Goal: Task Accomplishment & Management: Use online tool/utility

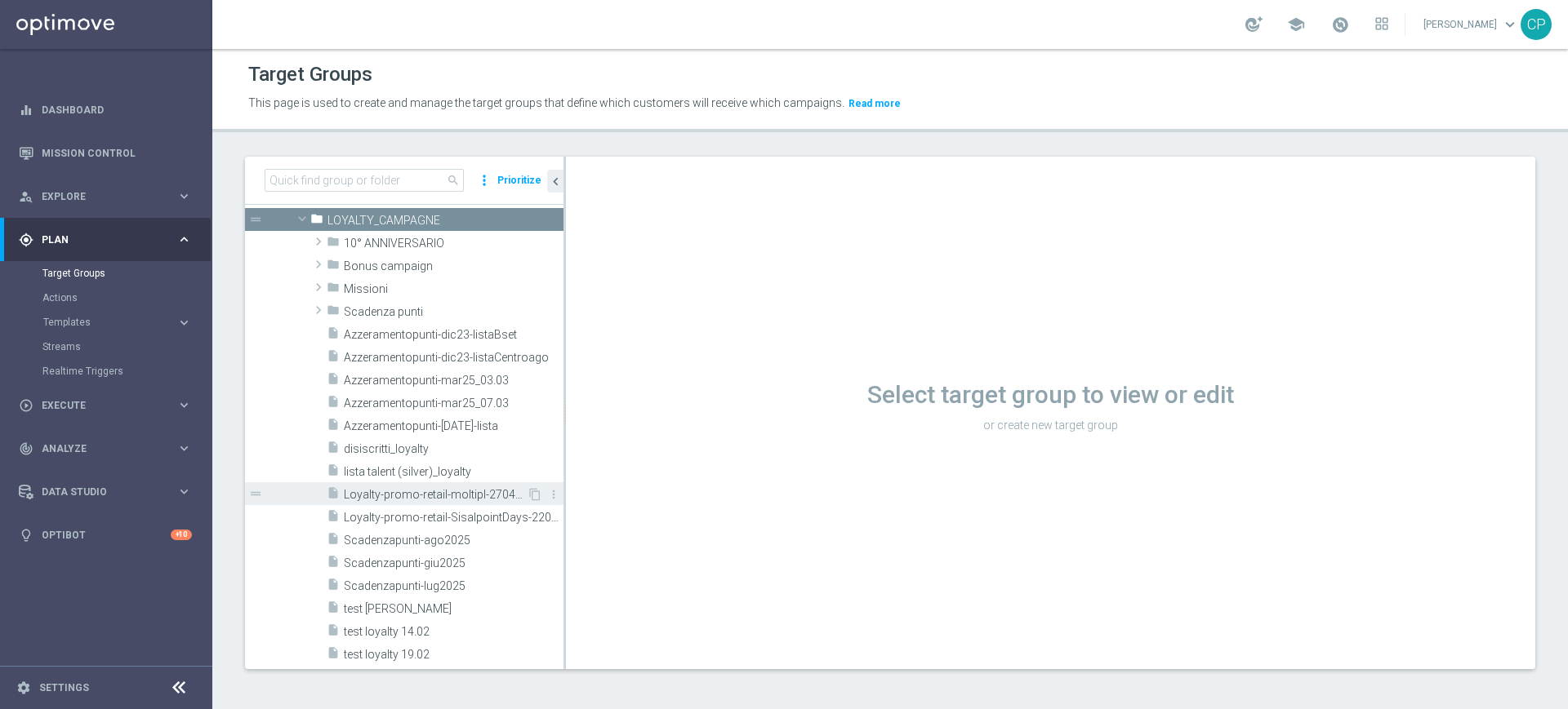
scroll to position [463, 0]
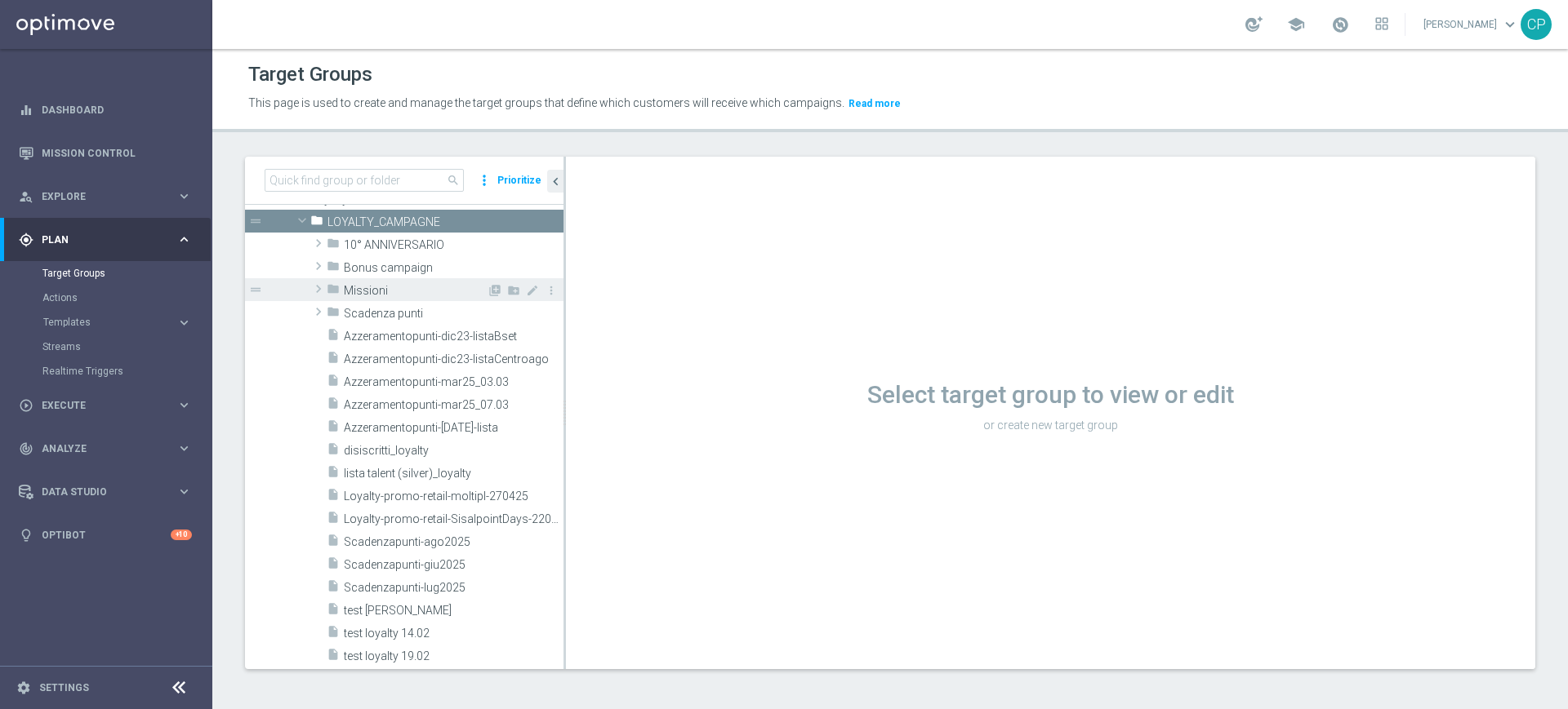
click at [402, 288] on span "Missioni" at bounding box center [415, 291] width 143 height 14
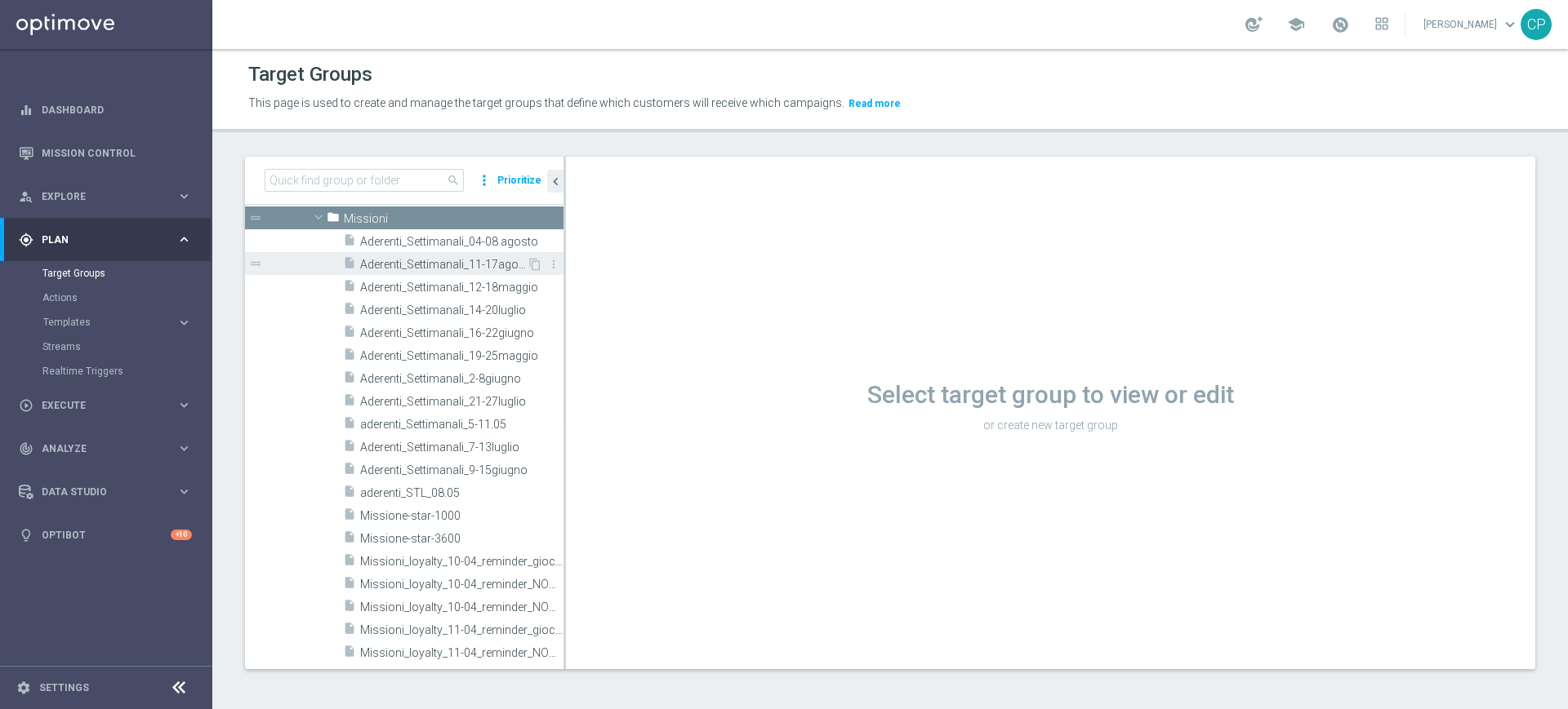
scroll to position [535, 0]
click at [529, 266] on icon "content_copy" at bounding box center [535, 265] width 13 height 13
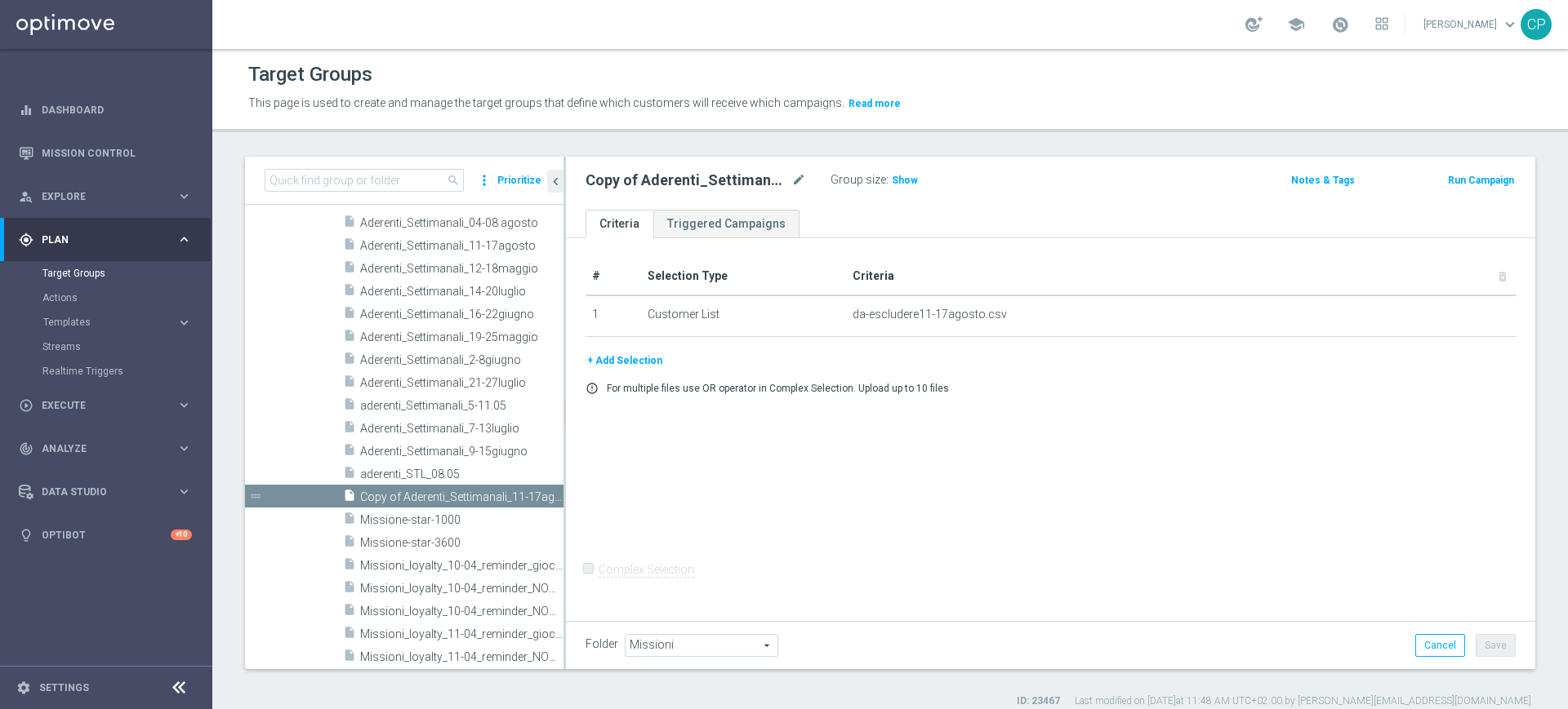
scroll to position [722, 0]
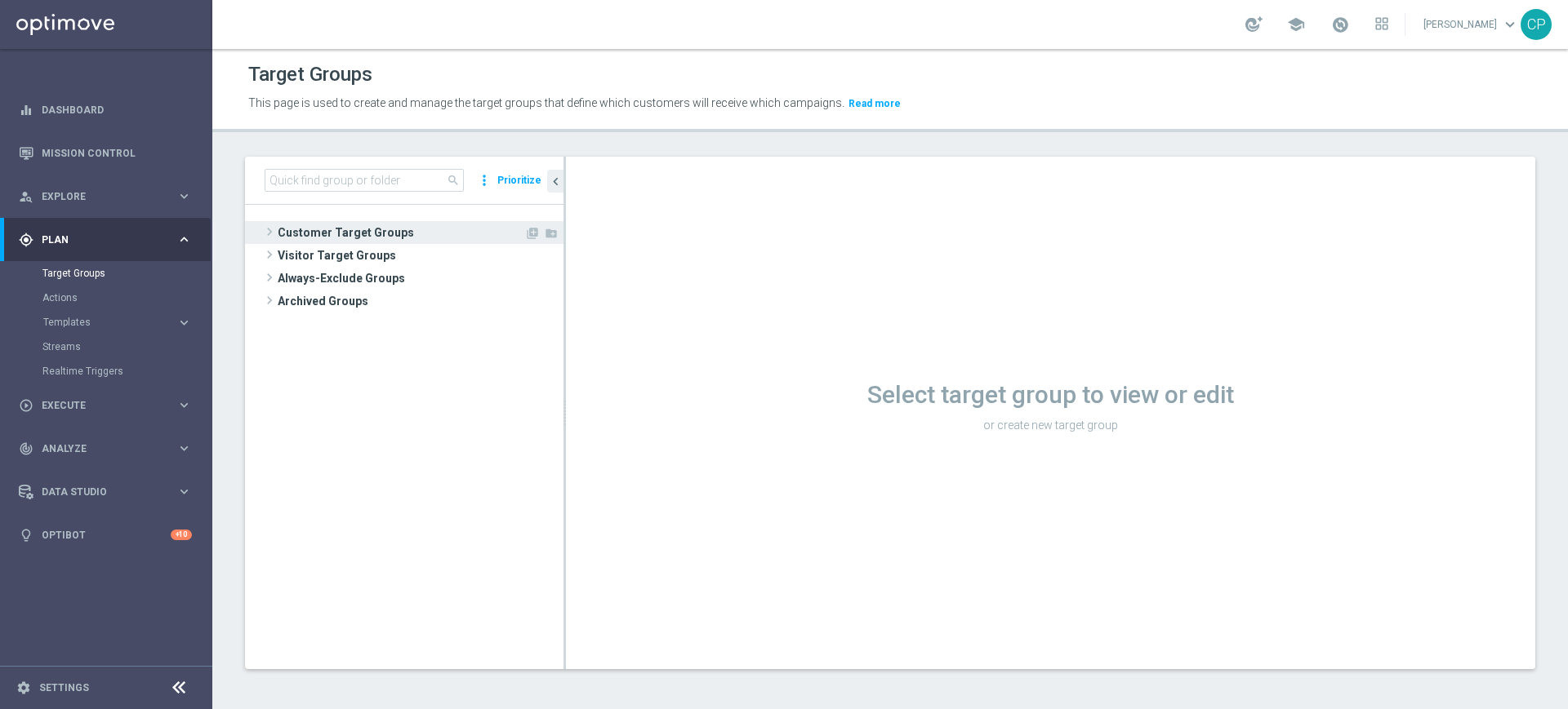
click at [327, 237] on span "Customer Target Groups" at bounding box center [401, 233] width 247 height 23
click at [308, 233] on span "Customer Target Groups" at bounding box center [401, 233] width 247 height 23
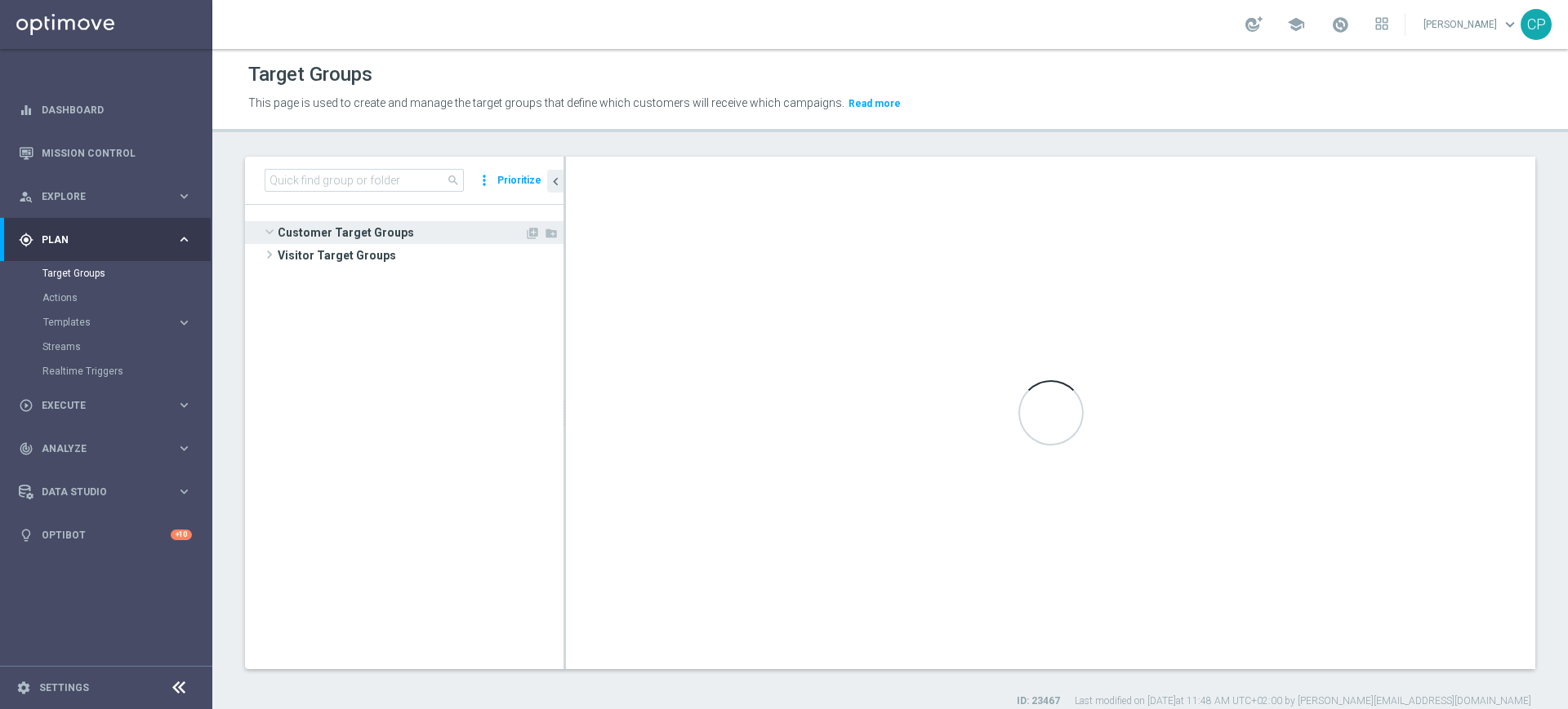
scroll to position [532, 0]
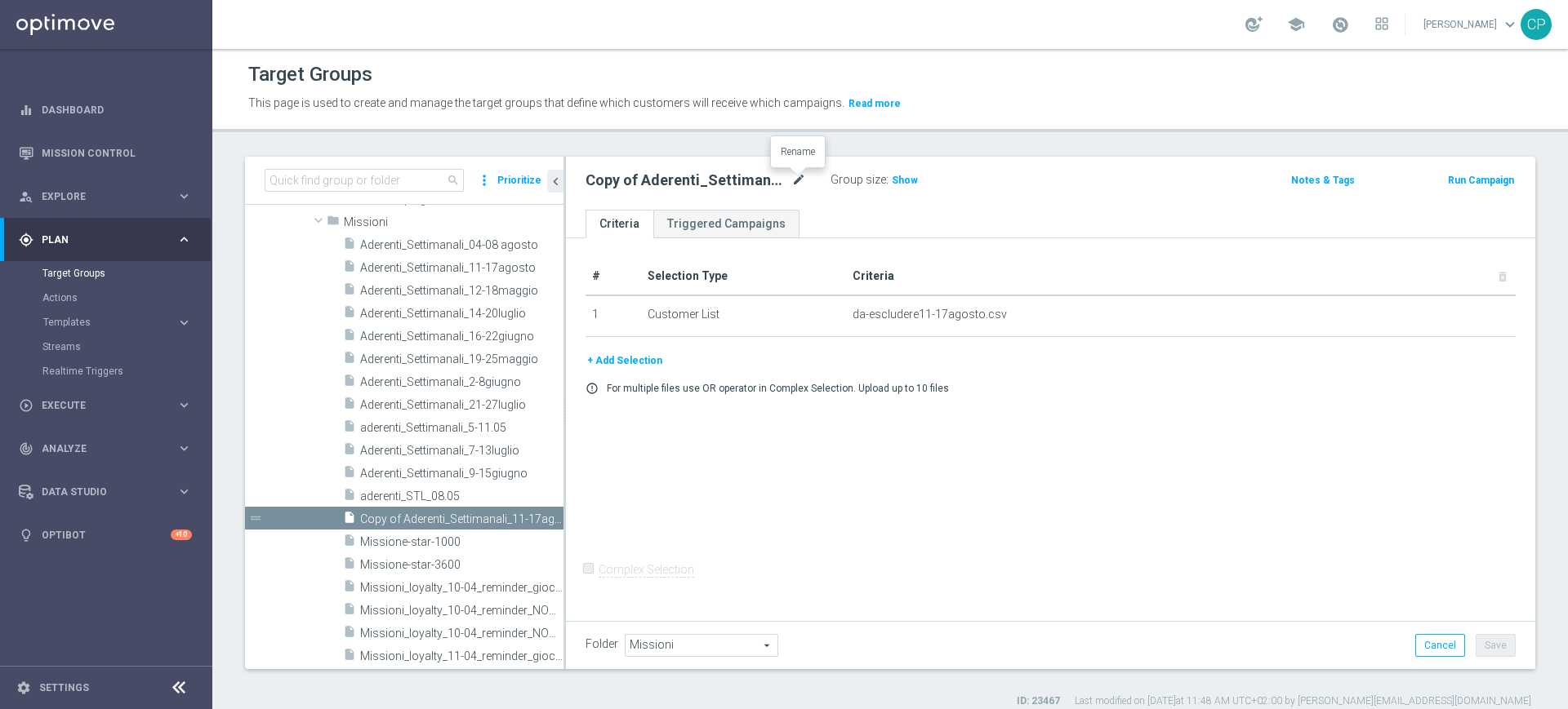
click at [798, 183] on icon "mode_edit" at bounding box center [798, 181] width 15 height 20
click at [633, 180] on input "Copy of Aderenti_Settimanali_11-17agosto" at bounding box center [695, 182] width 221 height 23
click at [728, 178] on input "Aderenti_Settimanali_11-17agosto" at bounding box center [695, 182] width 221 height 23
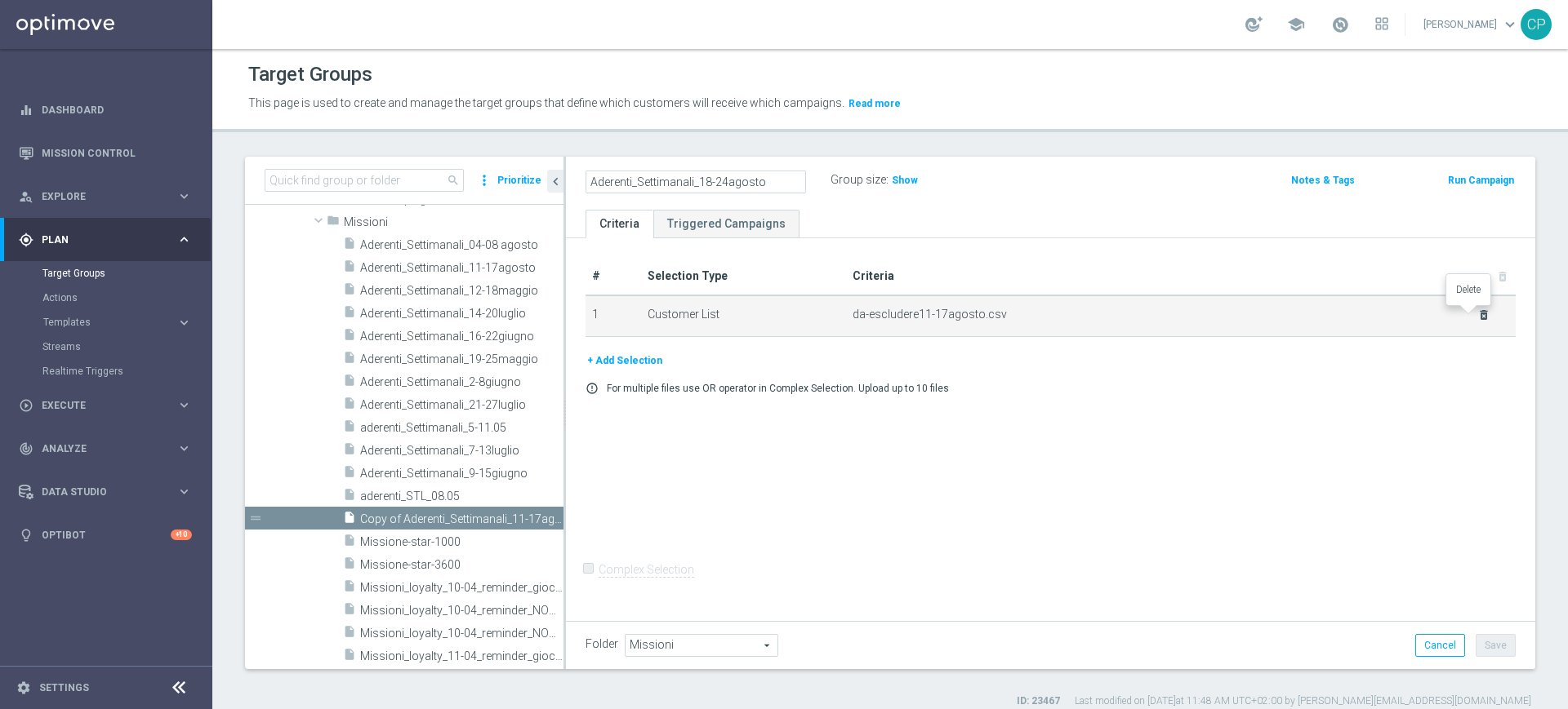
type input "Aderenti_Settimanali_18-24agosto"
click at [1477, 320] on icon "delete_forever" at bounding box center [1483, 315] width 13 height 13
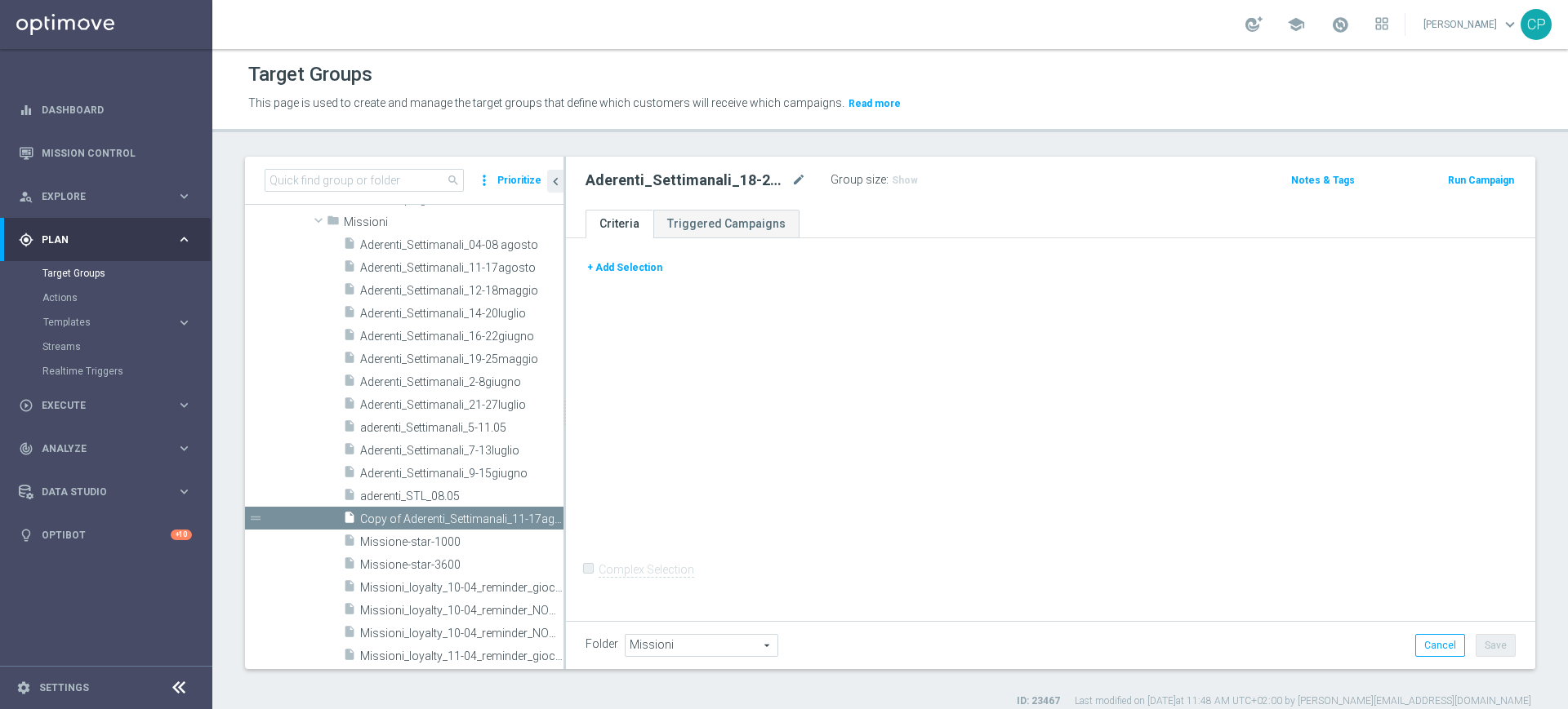
click at [609, 259] on button "+ Add Selection" at bounding box center [624, 267] width 78 height 18
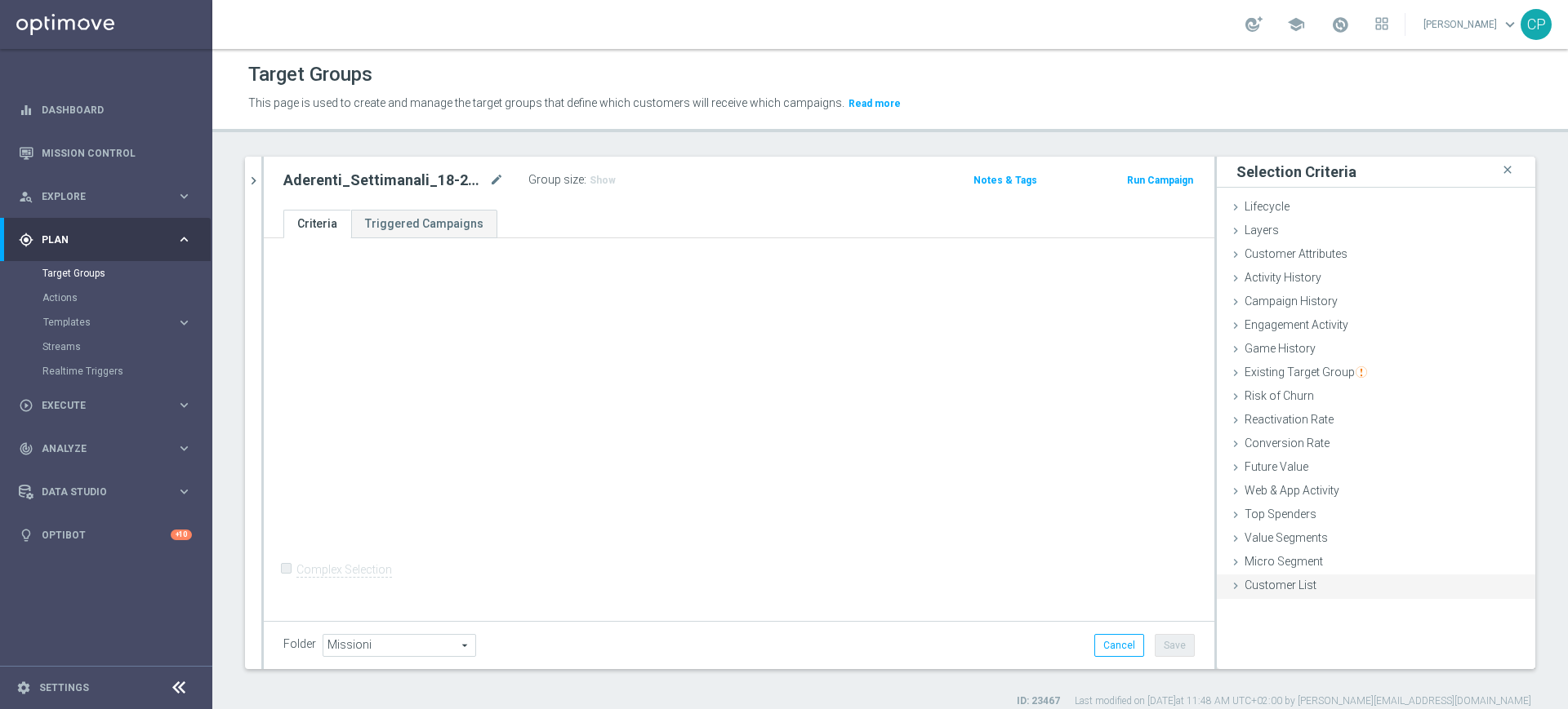
click at [1256, 586] on span "Customer List" at bounding box center [1280, 585] width 72 height 13
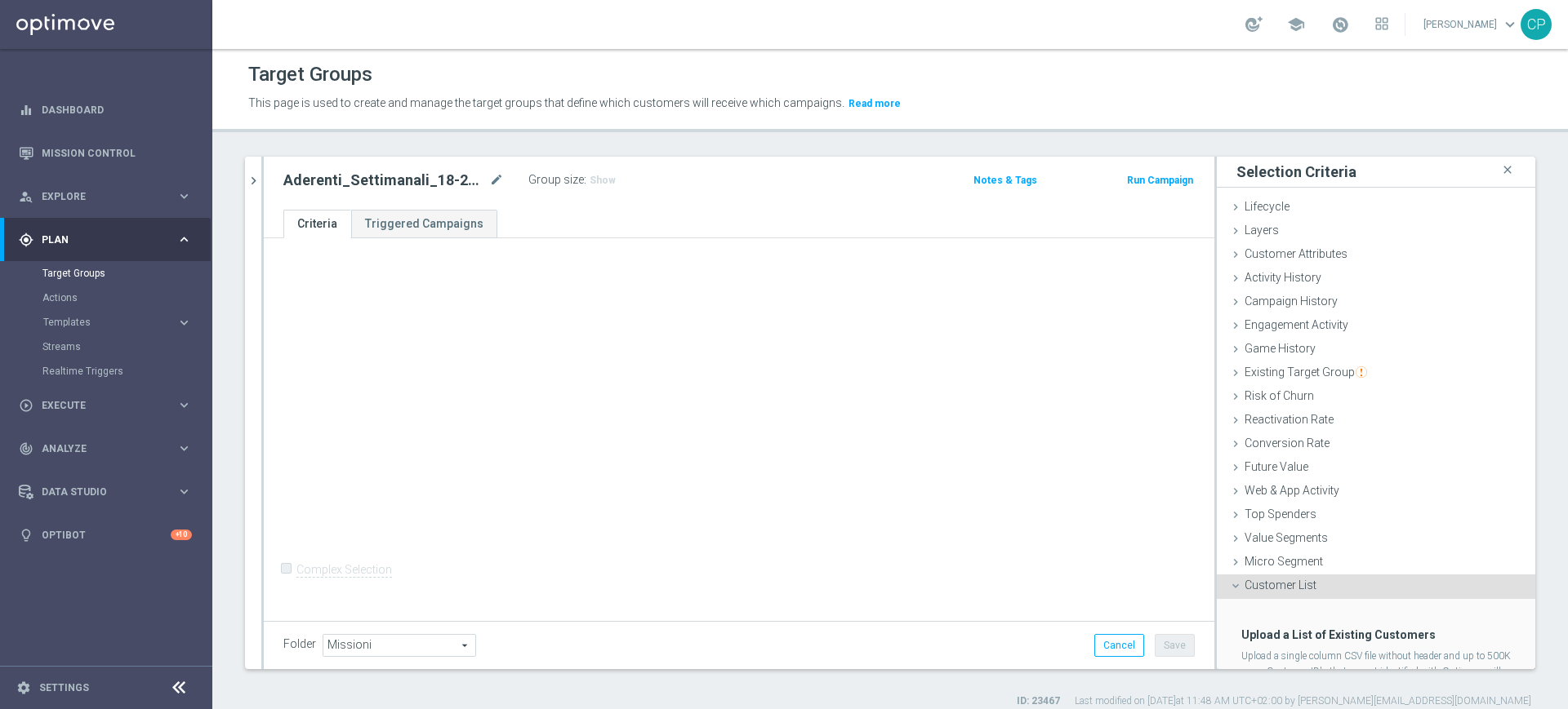
scroll to position [75, 0]
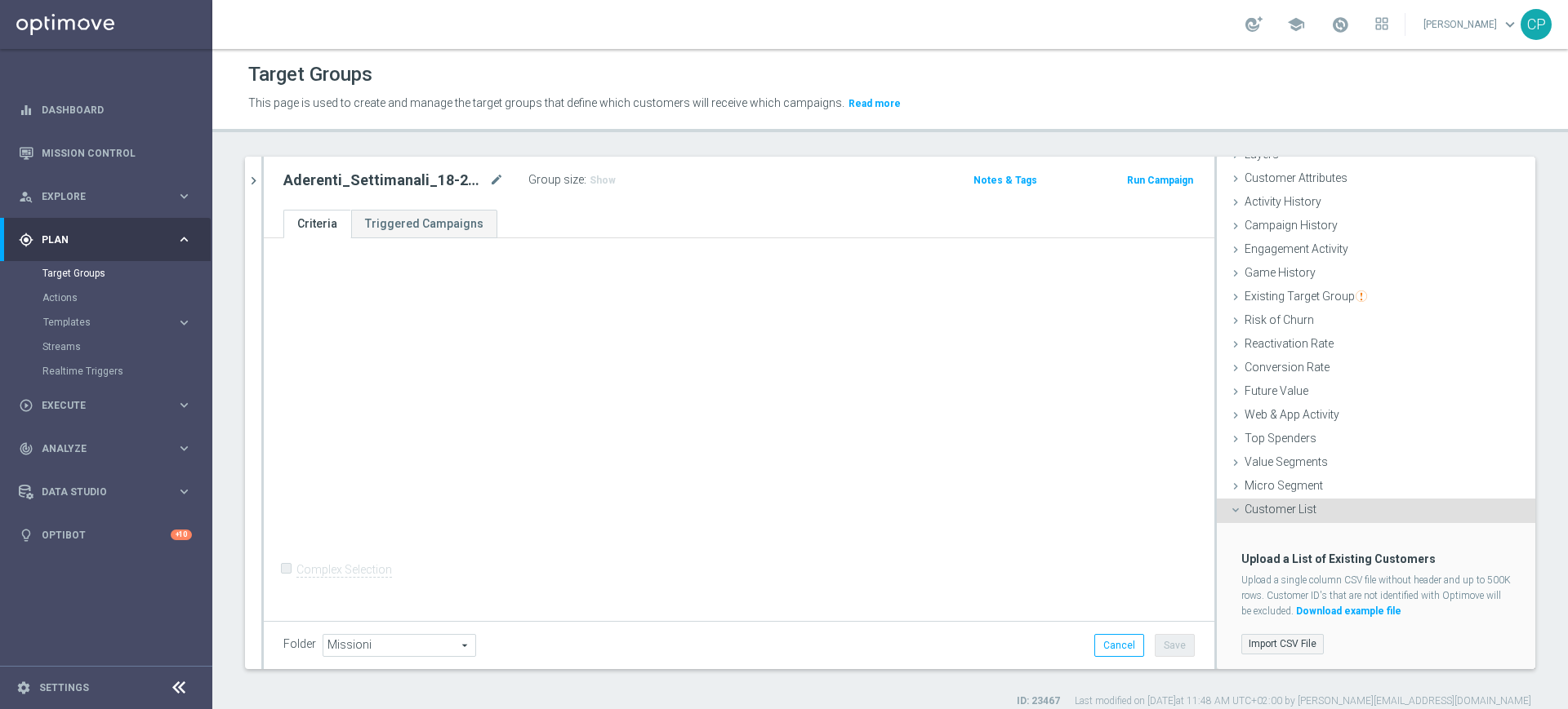
click at [1260, 641] on label "Import CSV File" at bounding box center [1282, 645] width 82 height 21
click at [0, 0] on input "Import CSV File" at bounding box center [0, 0] width 0 height 0
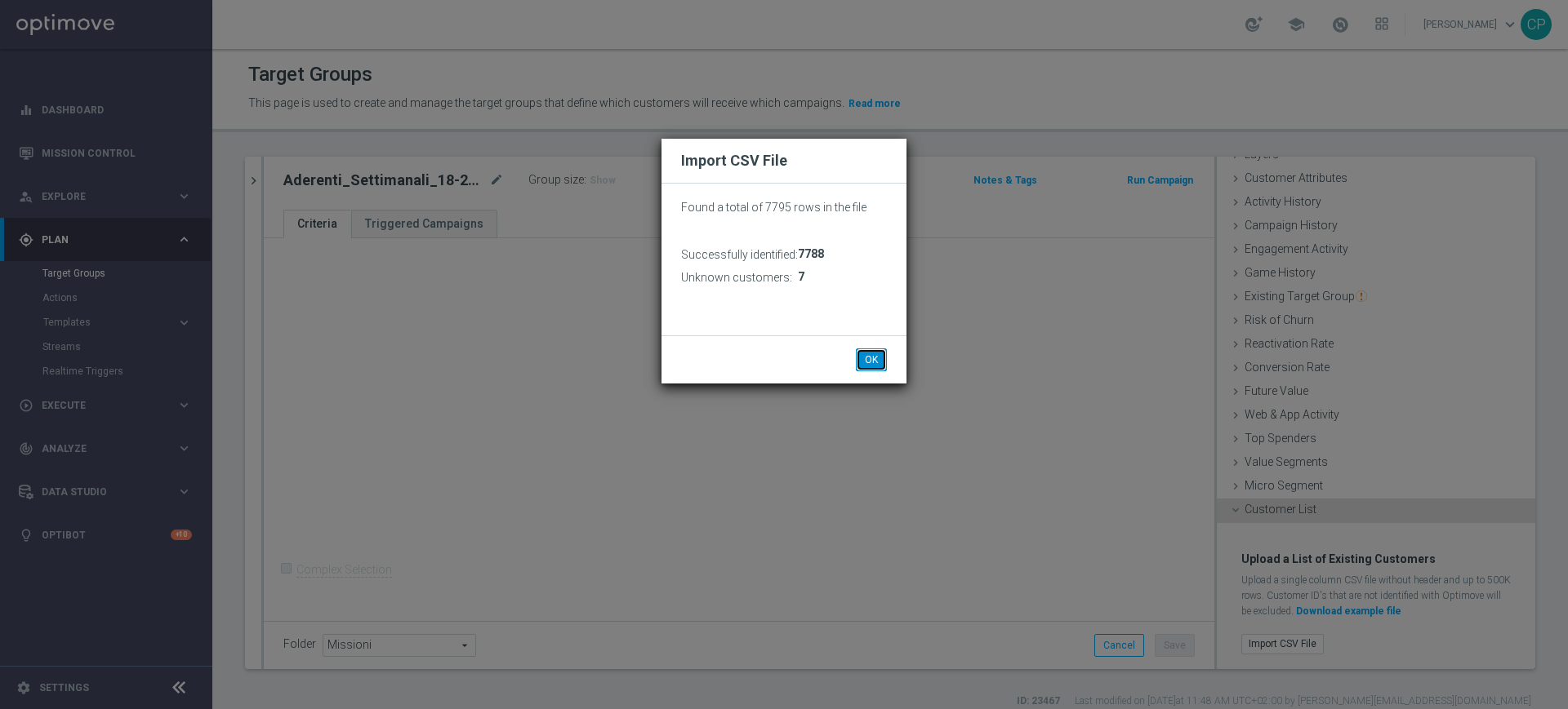
click at [873, 356] on button "OK" at bounding box center [872, 360] width 31 height 23
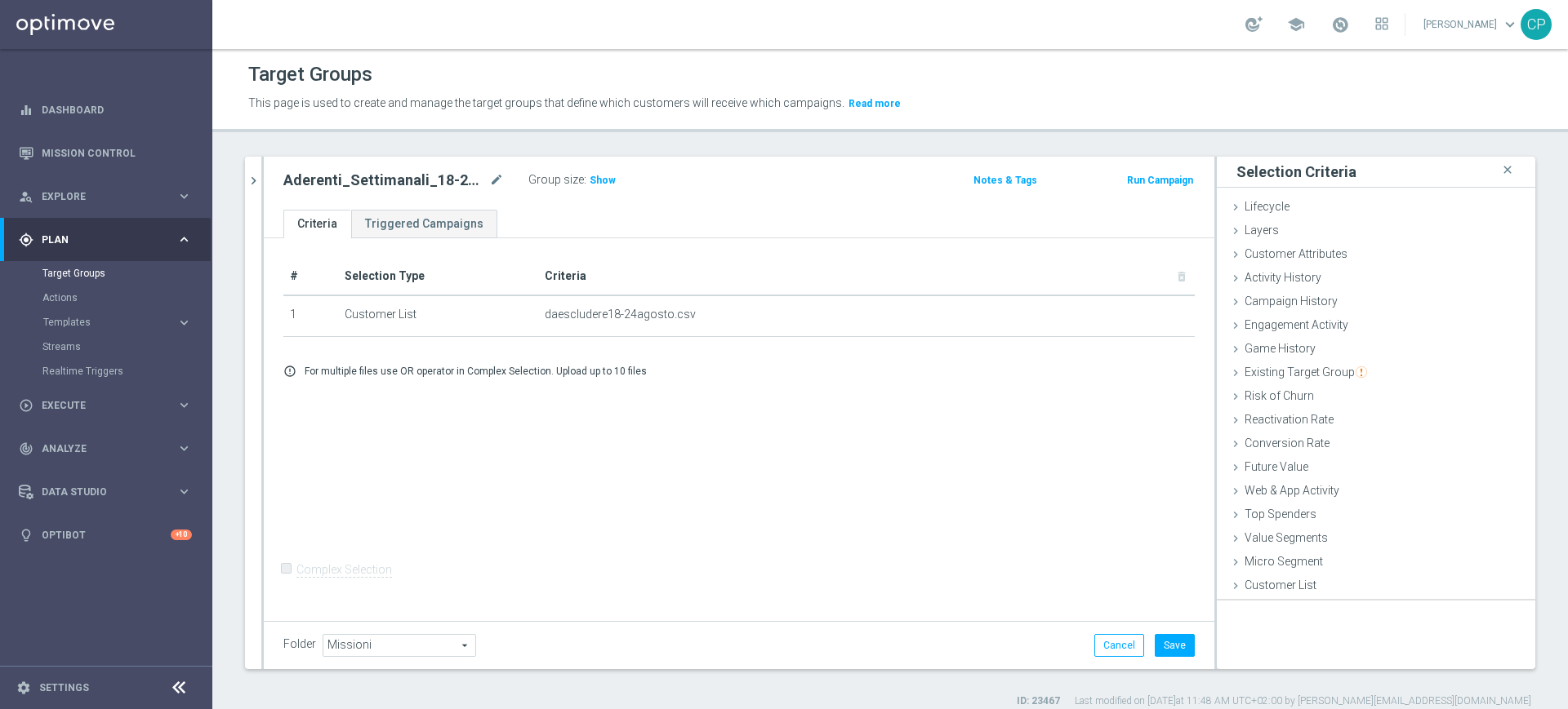
scroll to position [0, 0]
click at [1162, 643] on button "Save" at bounding box center [1175, 646] width 40 height 23
click at [609, 181] on span "Show" at bounding box center [603, 180] width 26 height 11
click at [88, 272] on link "Target Groups" at bounding box center [106, 273] width 128 height 13
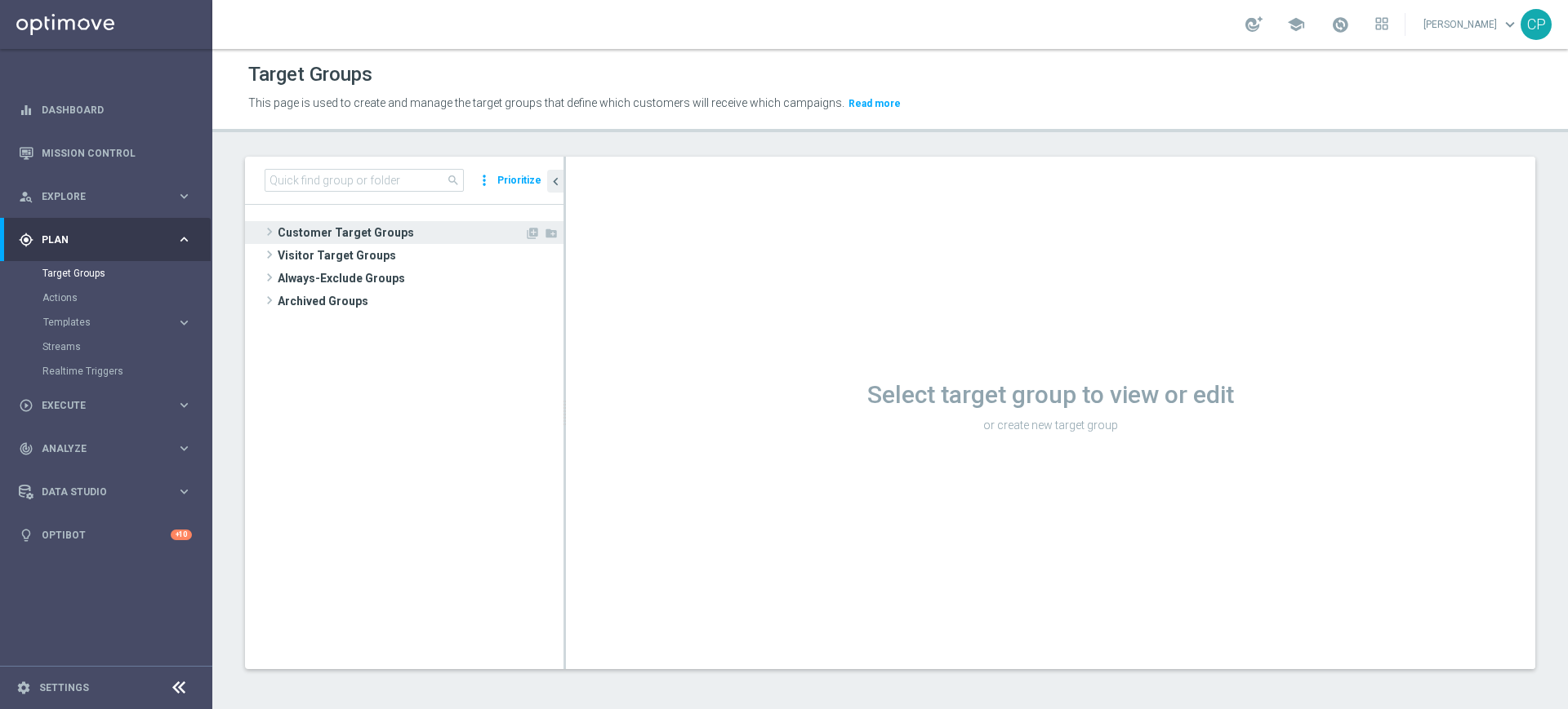
click at [331, 226] on span "Customer Target Groups" at bounding box center [401, 233] width 247 height 23
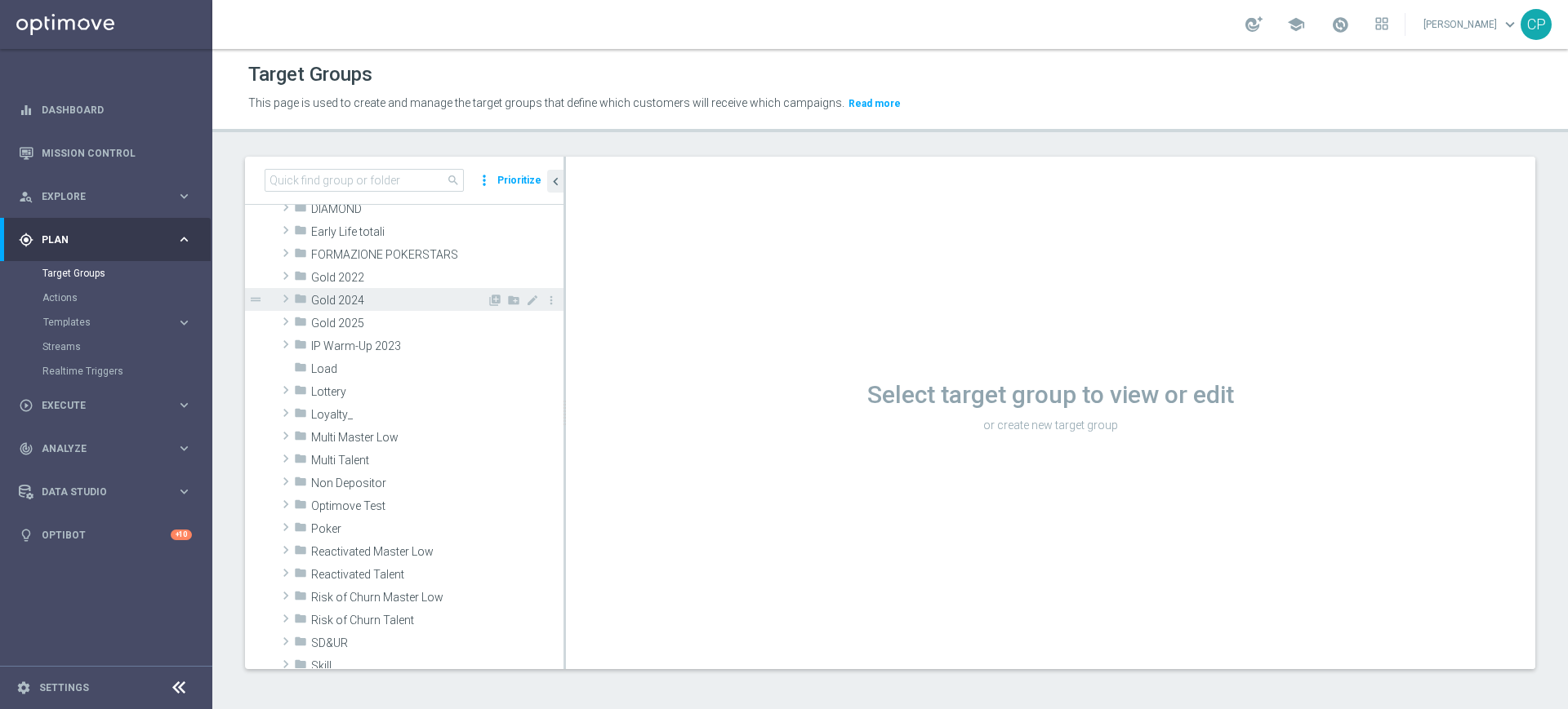
scroll to position [254, 0]
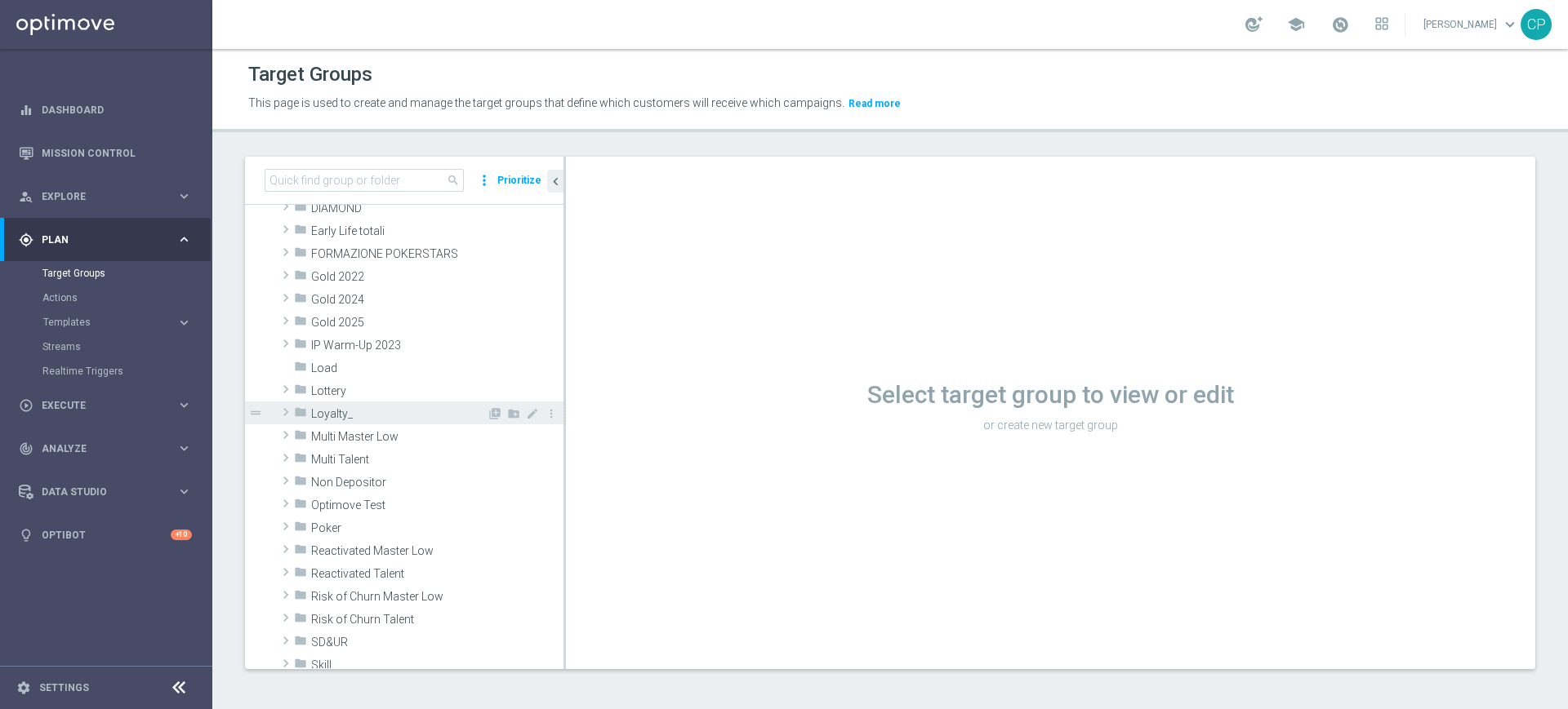
click at [379, 419] on span "Loyalty_" at bounding box center [399, 414] width 175 height 14
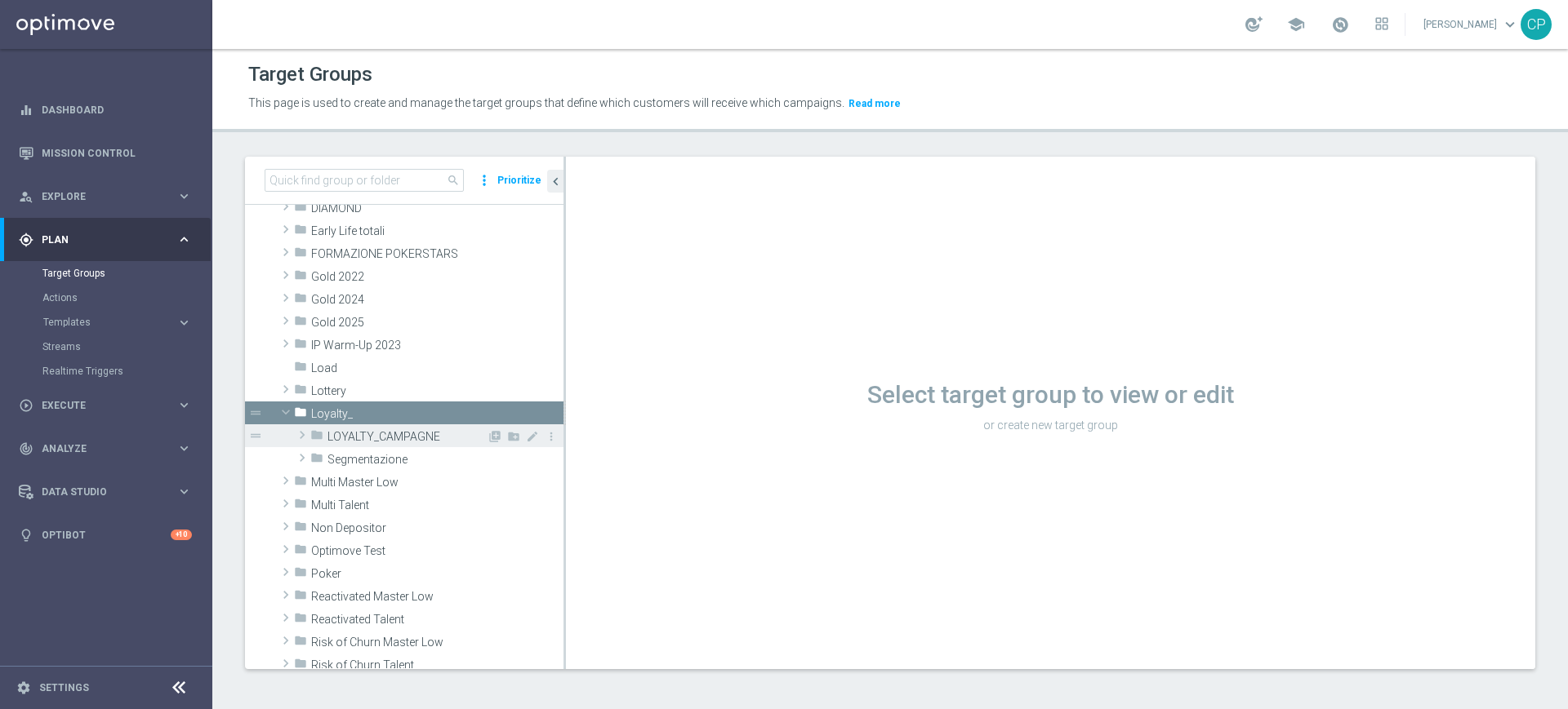
click at [379, 437] on span "LOYALTY_CAMPAGNE" at bounding box center [406, 437] width 159 height 14
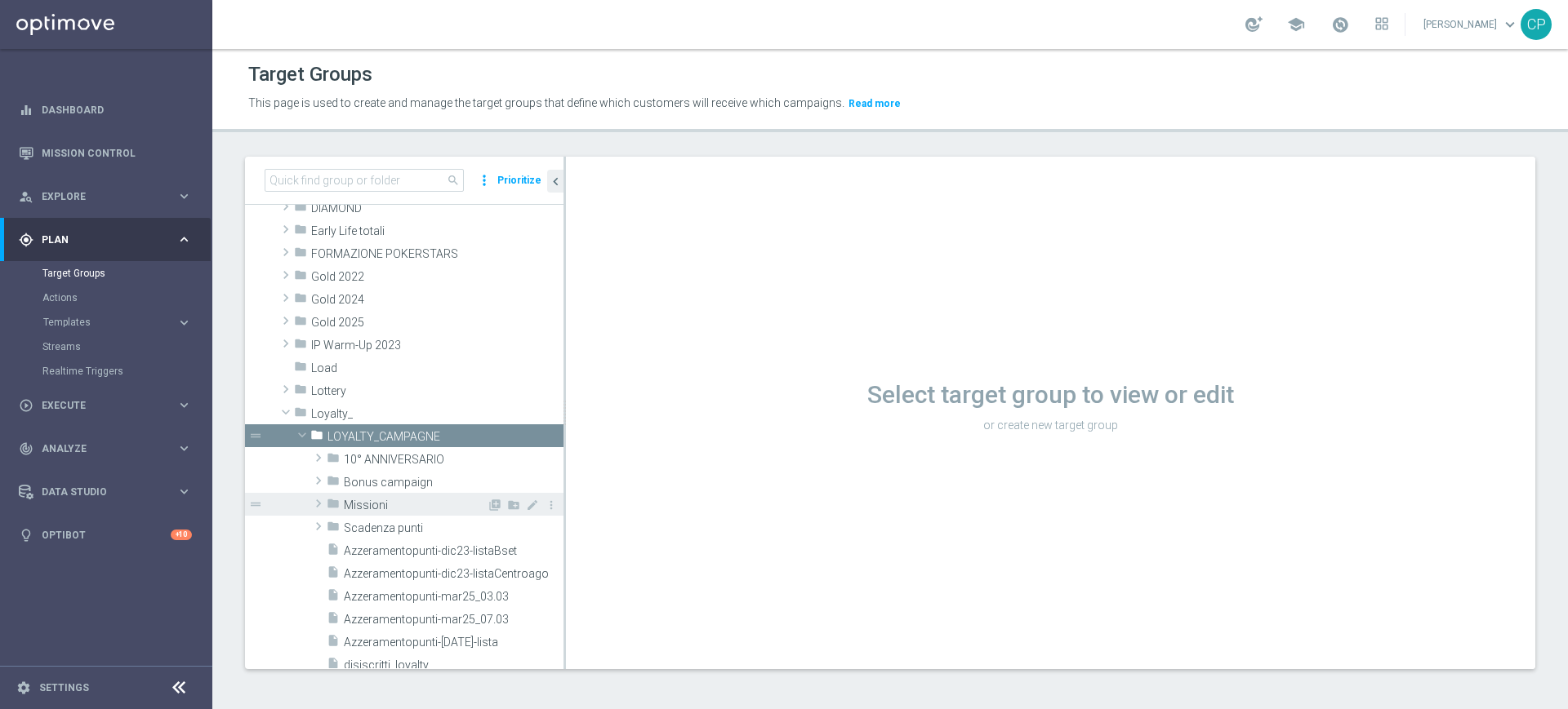
click at [377, 513] on div "folder Missioni" at bounding box center [406, 504] width 160 height 23
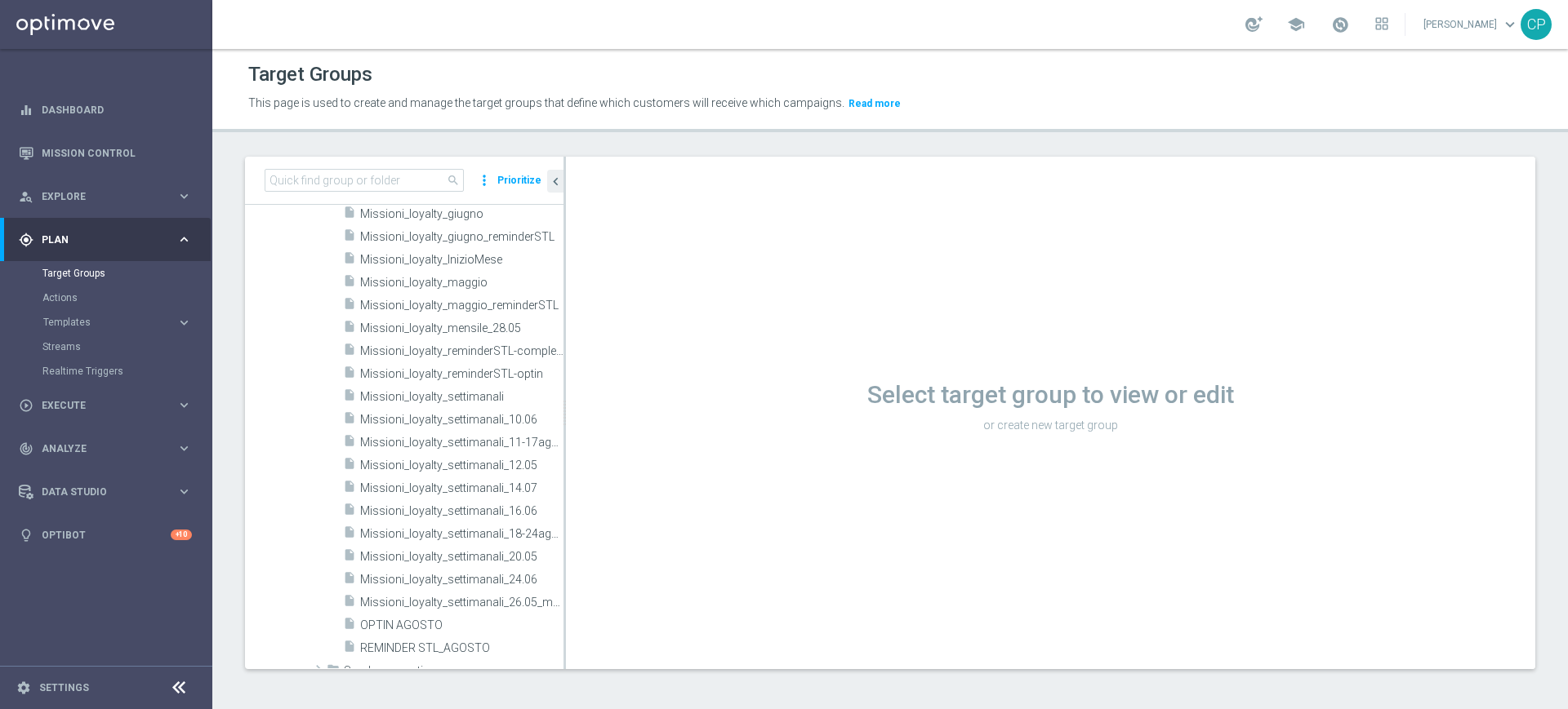
scroll to position [1090, 0]
click at [405, 644] on span "REMINDER STL_AGOSTO" at bounding box center [442, 651] width 164 height 14
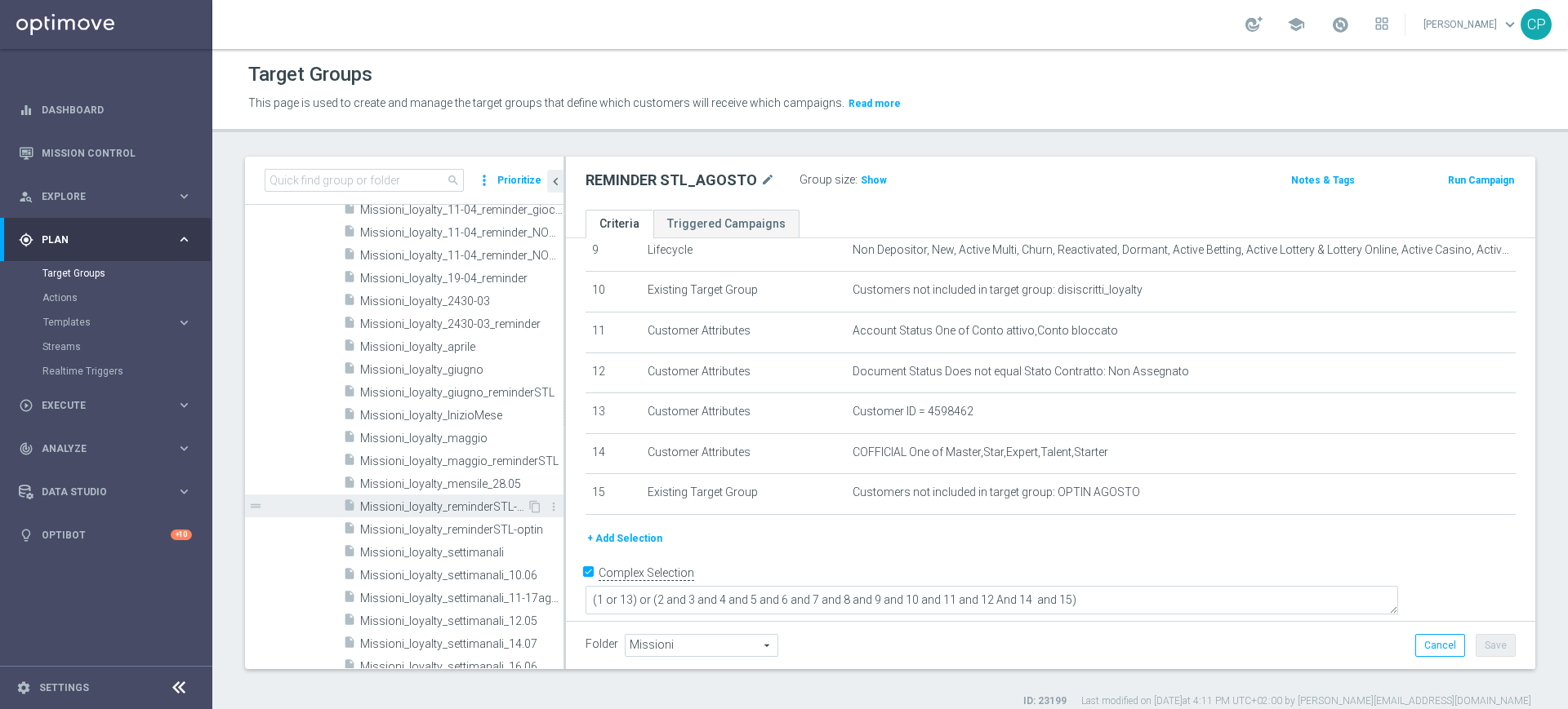
scroll to position [938, 0]
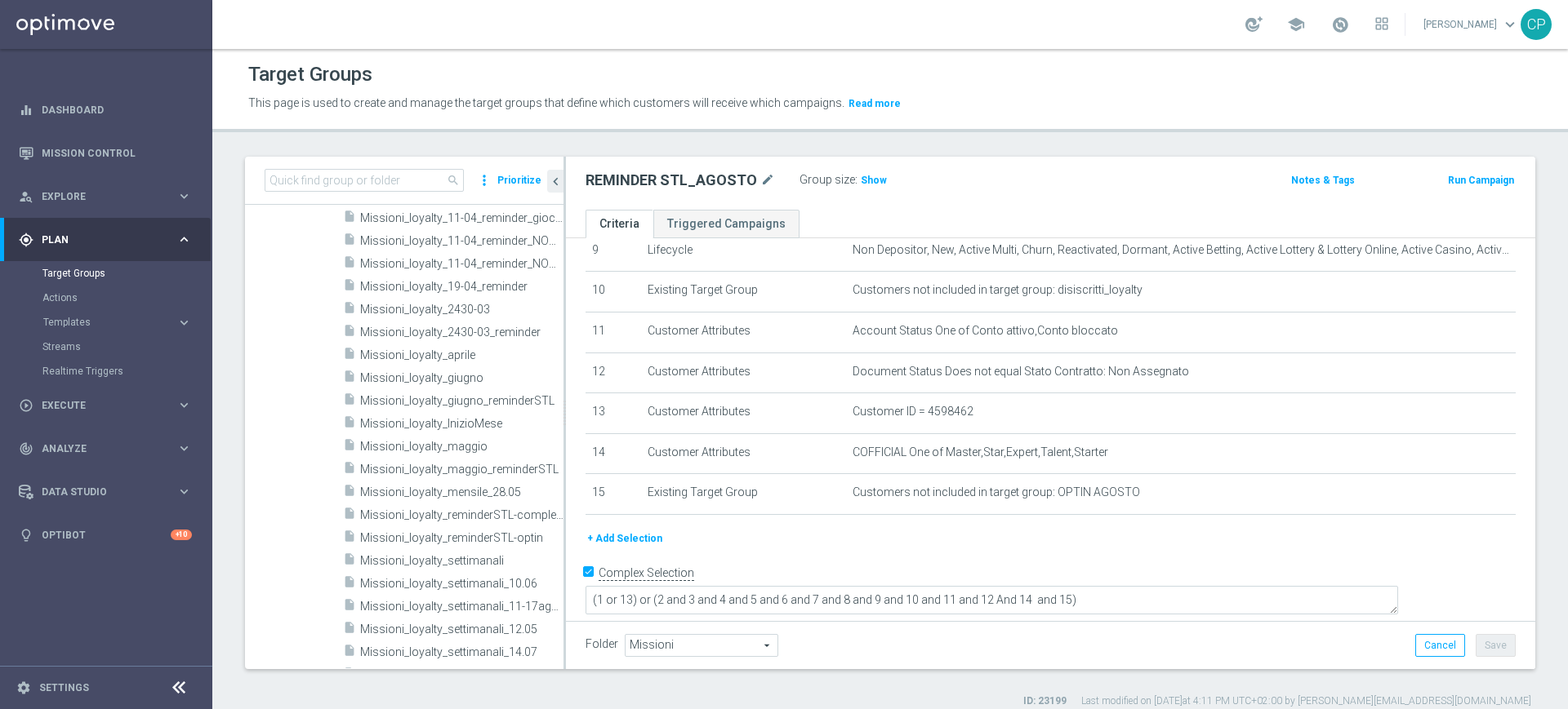
click at [1399, 100] on div "This page is used to create and manage the target groups that define which cust…" at bounding box center [890, 103] width 1308 height 26
click at [185, 323] on icon "keyboard_arrow_right" at bounding box center [184, 323] width 16 height 16
click at [75, 346] on link "Optimail" at bounding box center [109, 346] width 119 height 13
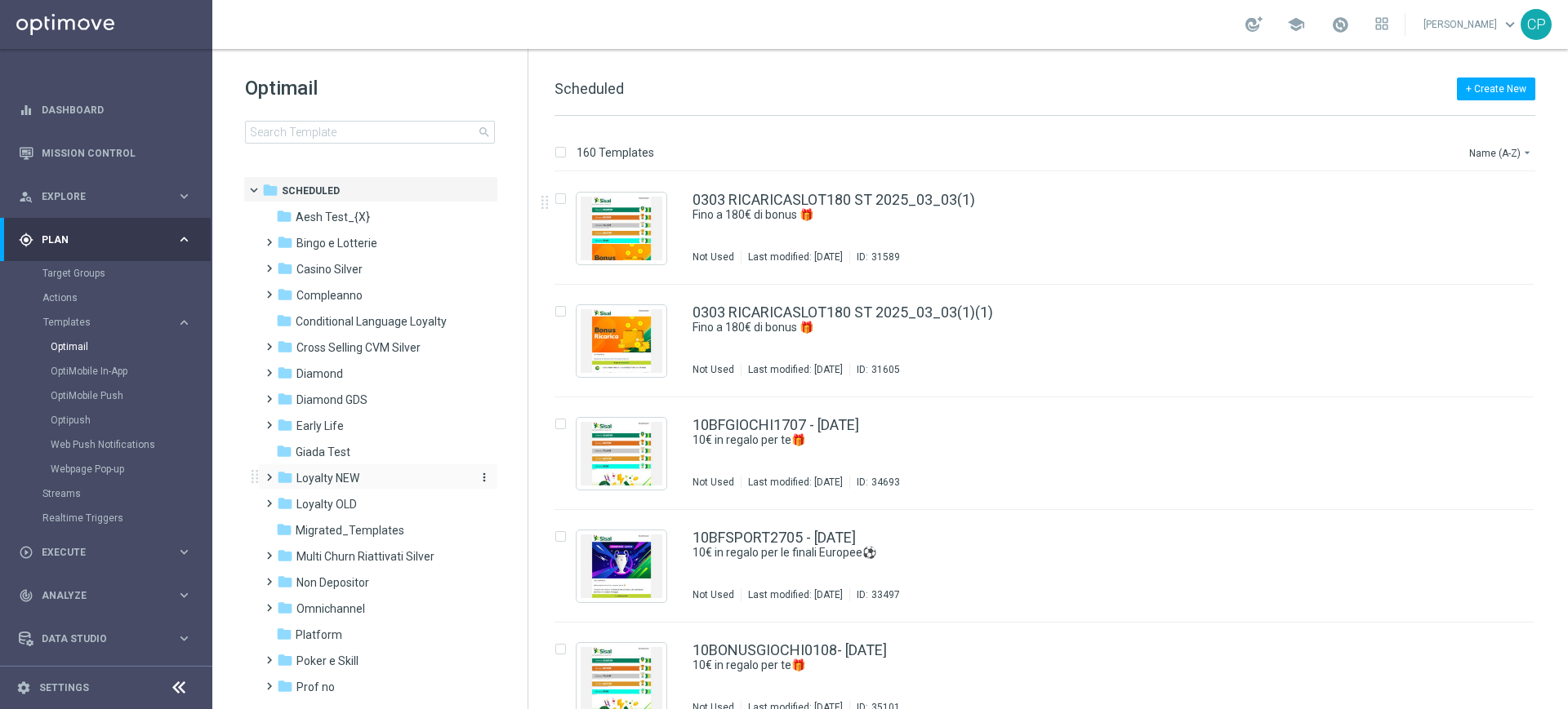
click at [366, 472] on div "folder Loyalty NEW" at bounding box center [371, 479] width 188 height 19
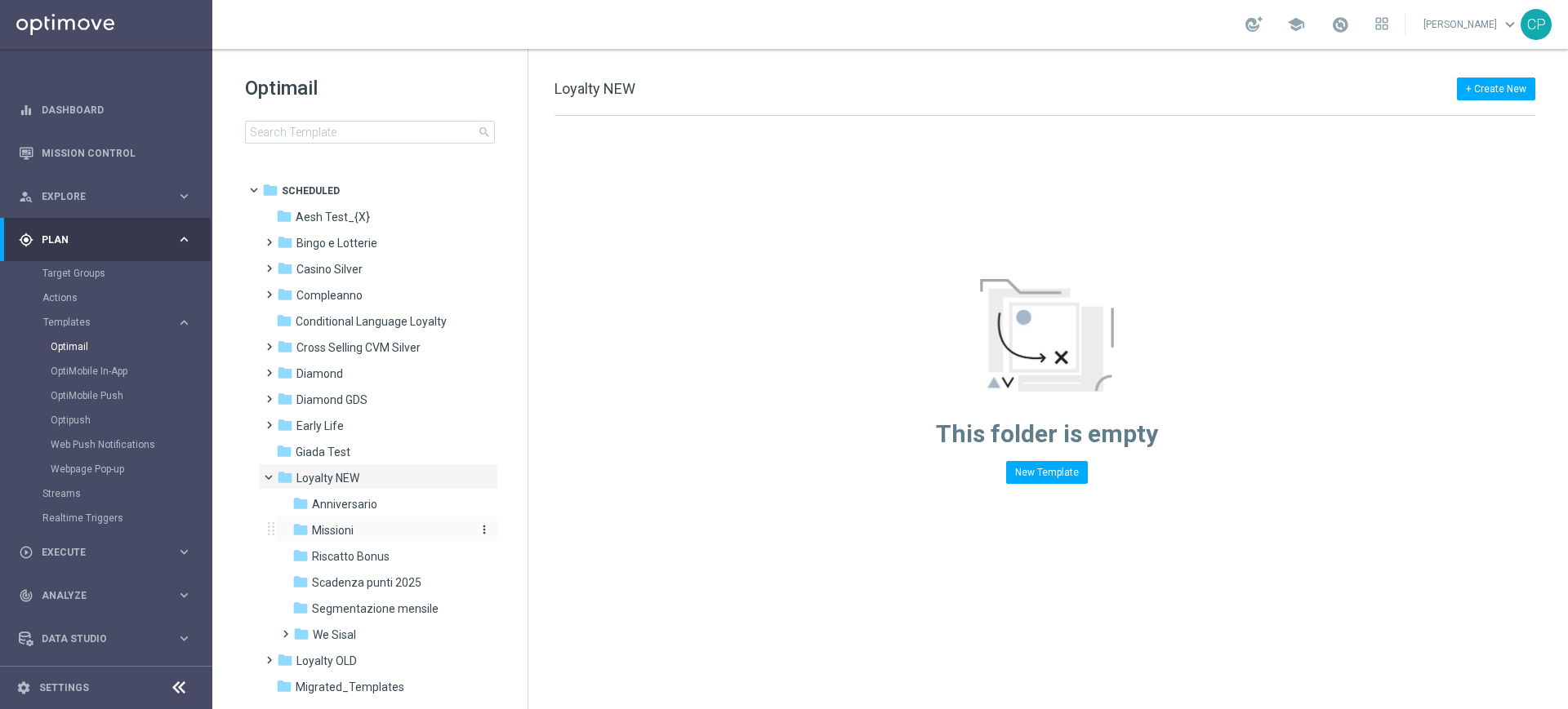
click at [353, 523] on span "Missioni" at bounding box center [333, 530] width 42 height 15
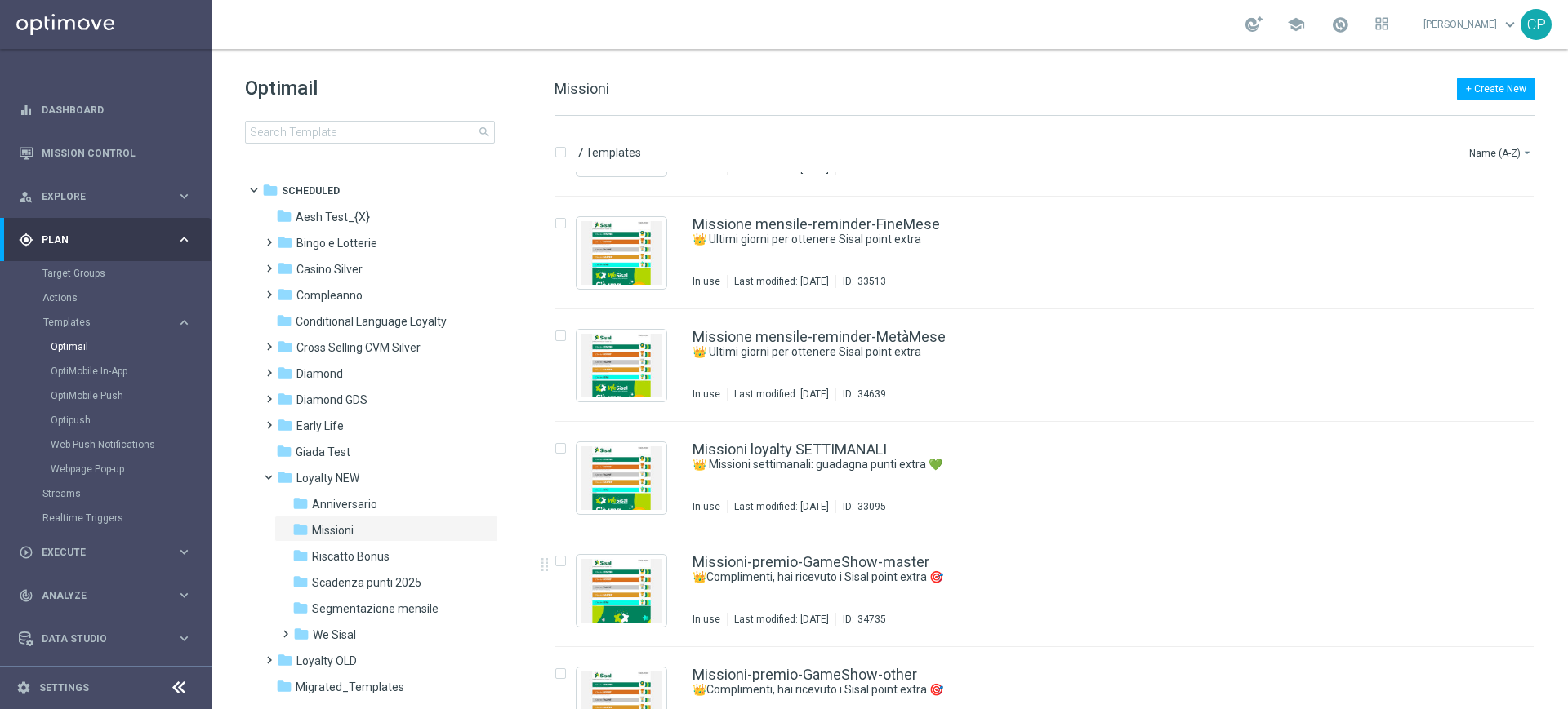
scroll to position [89, 0]
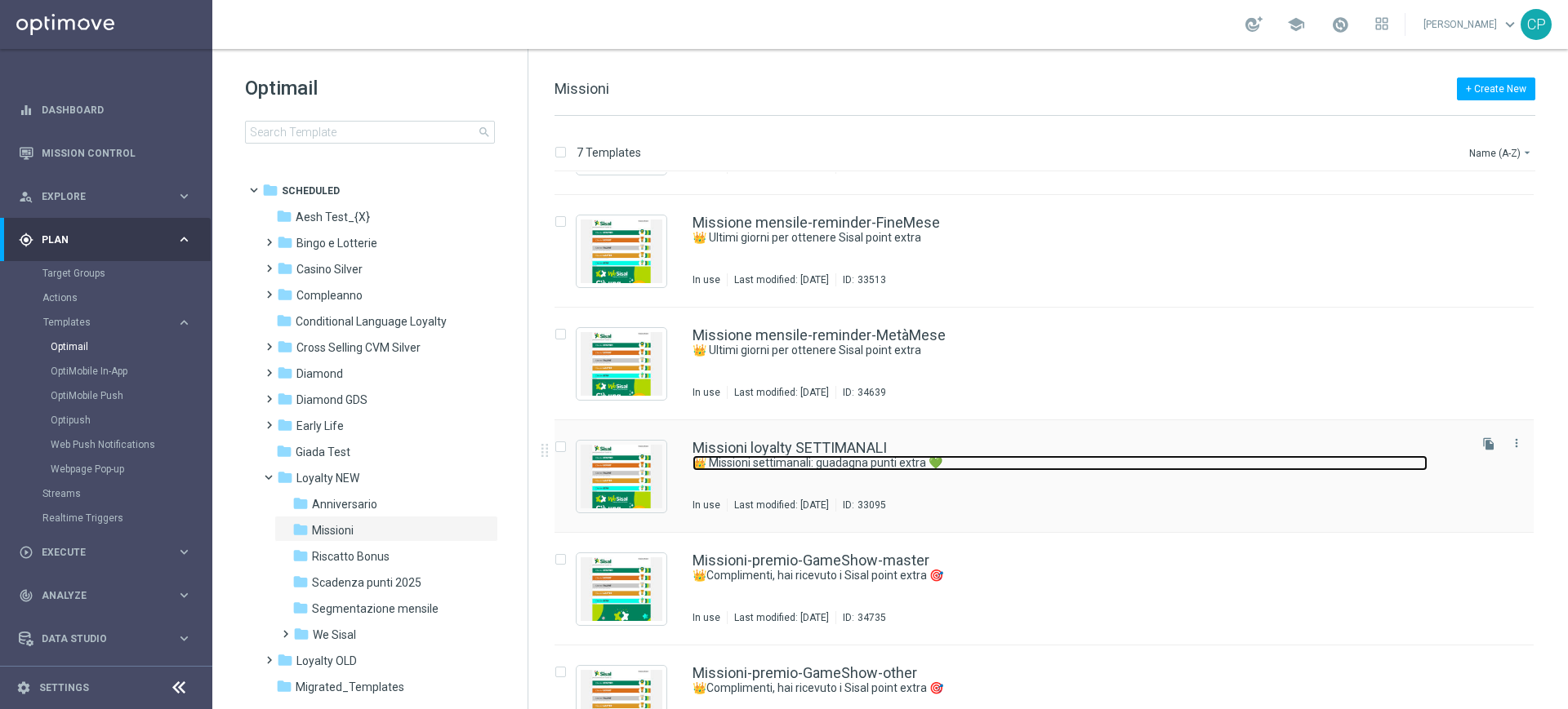
click at [900, 465] on link "👑 Missioni settimanali: guadagna punti extra 💚" at bounding box center [1060, 463] width 735 height 16
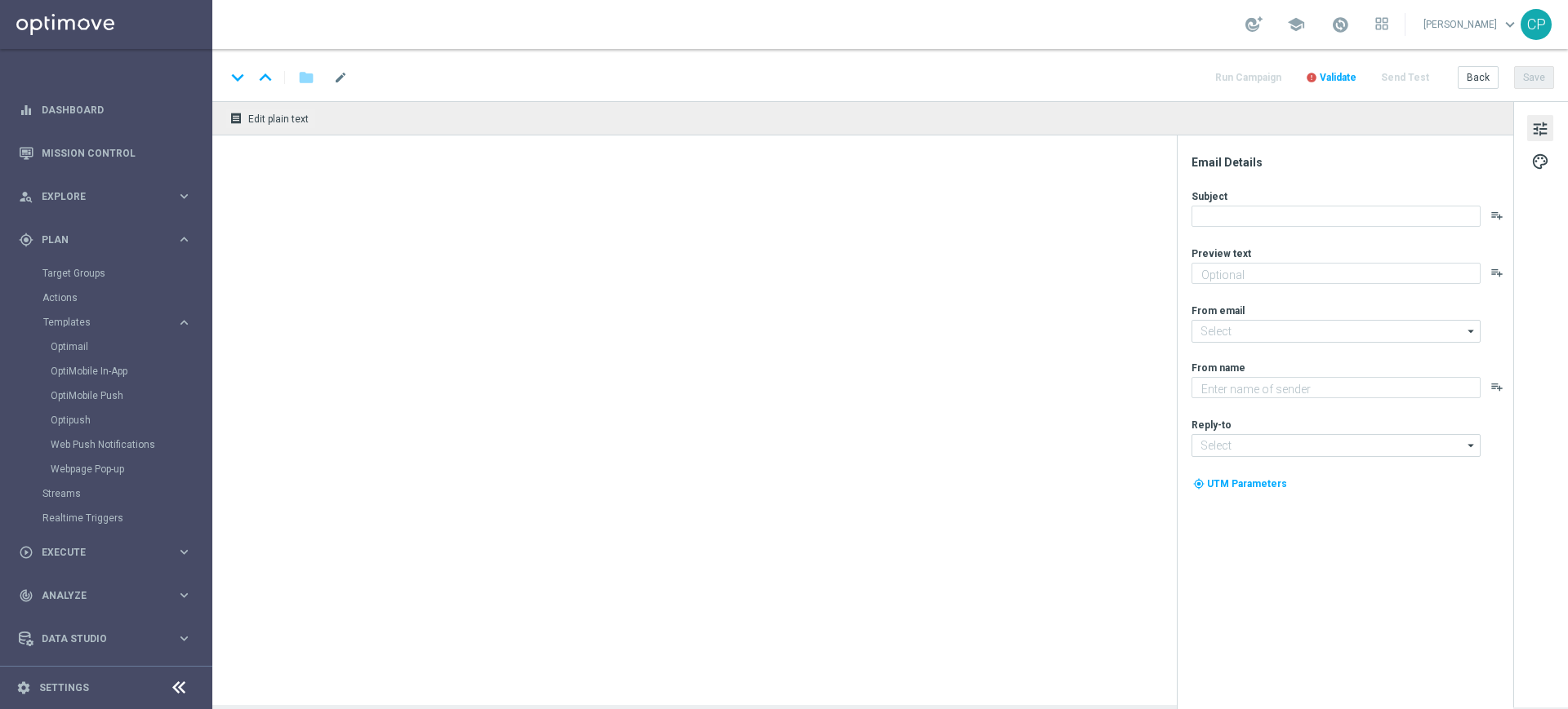
type textarea "Scopri le missioni We Sisal pensate per te"
type input "[EMAIL_ADDRESS][DOMAIN_NAME]"
type textarea "Sisal"
type input "[EMAIL_ADDRESS][DOMAIN_NAME]"
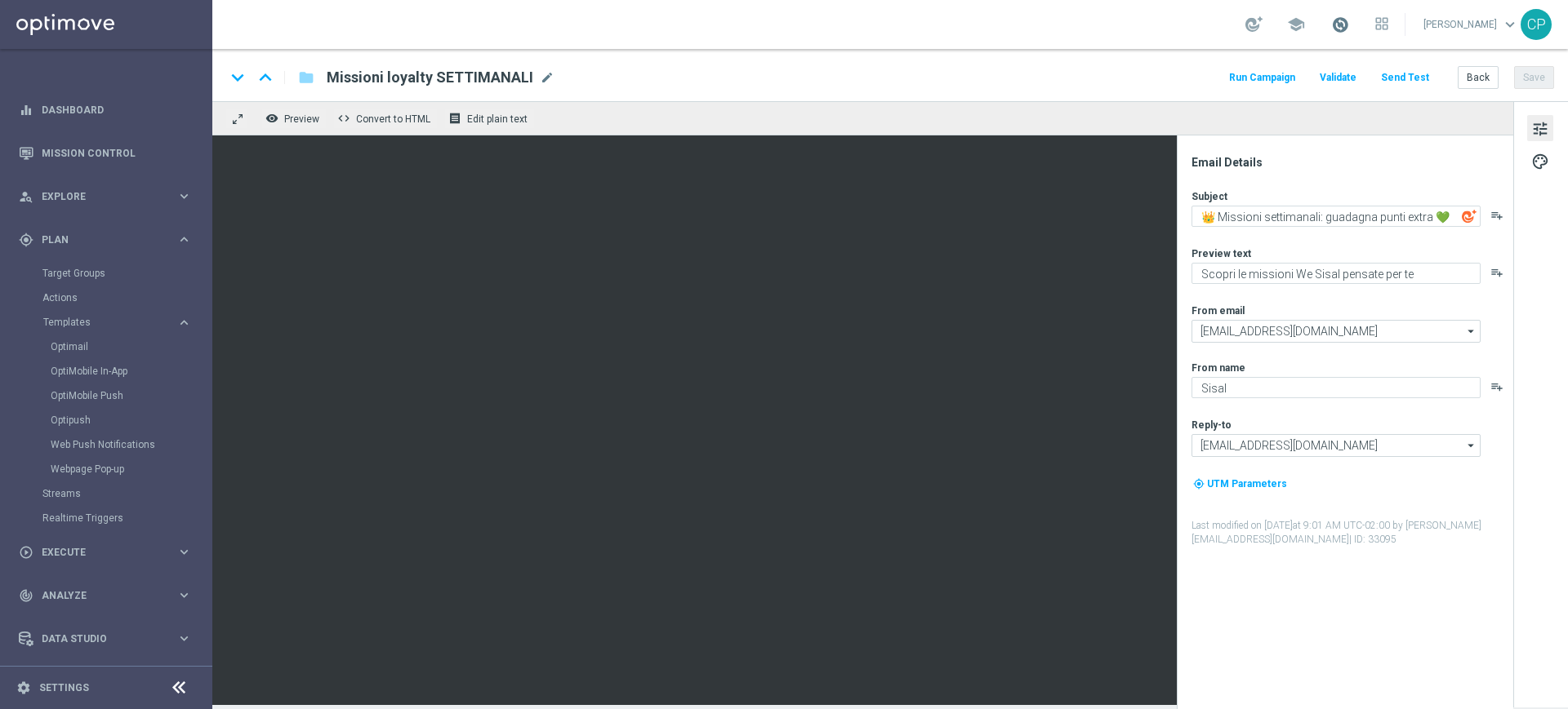
click at [1349, 30] on span at bounding box center [1340, 24] width 18 height 18
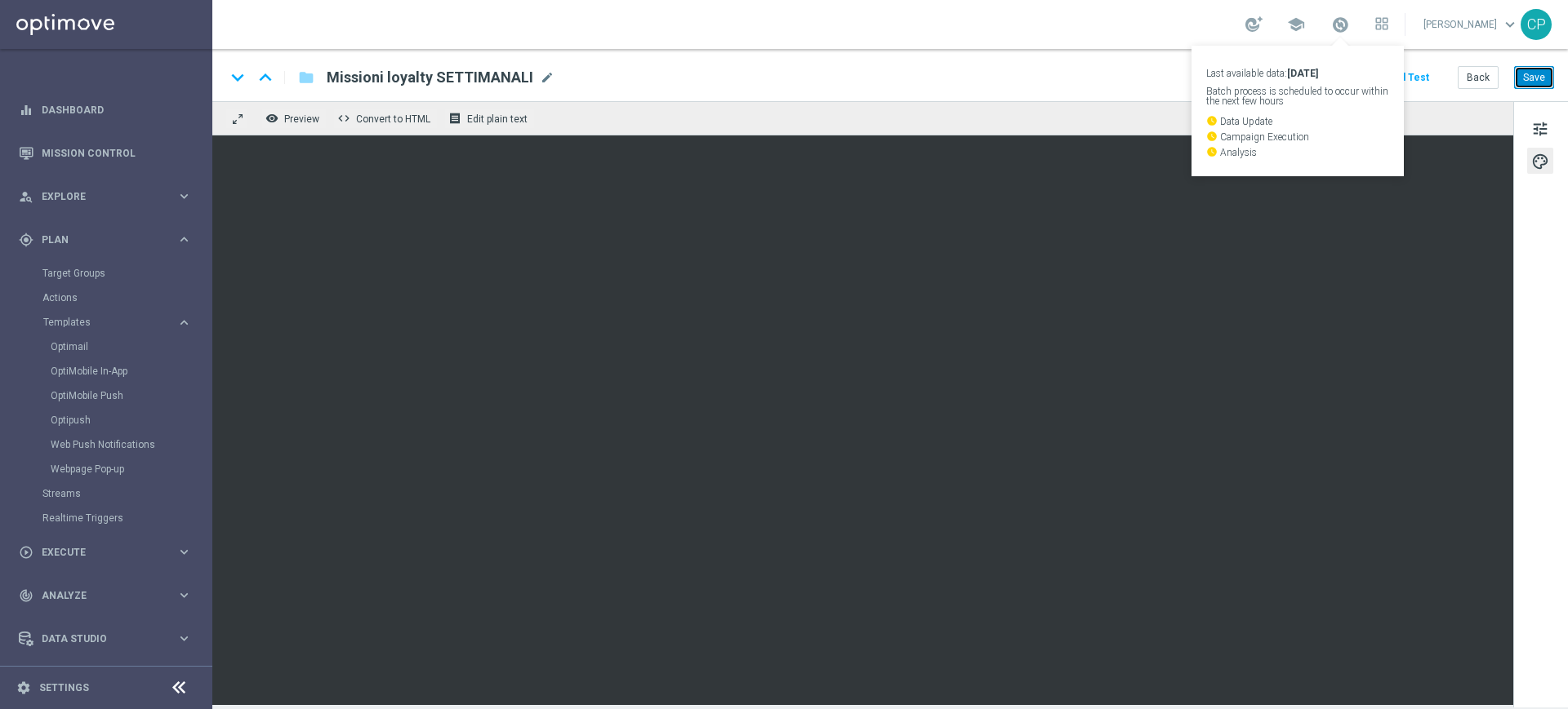
click at [1538, 80] on button "Save" at bounding box center [1534, 77] width 40 height 23
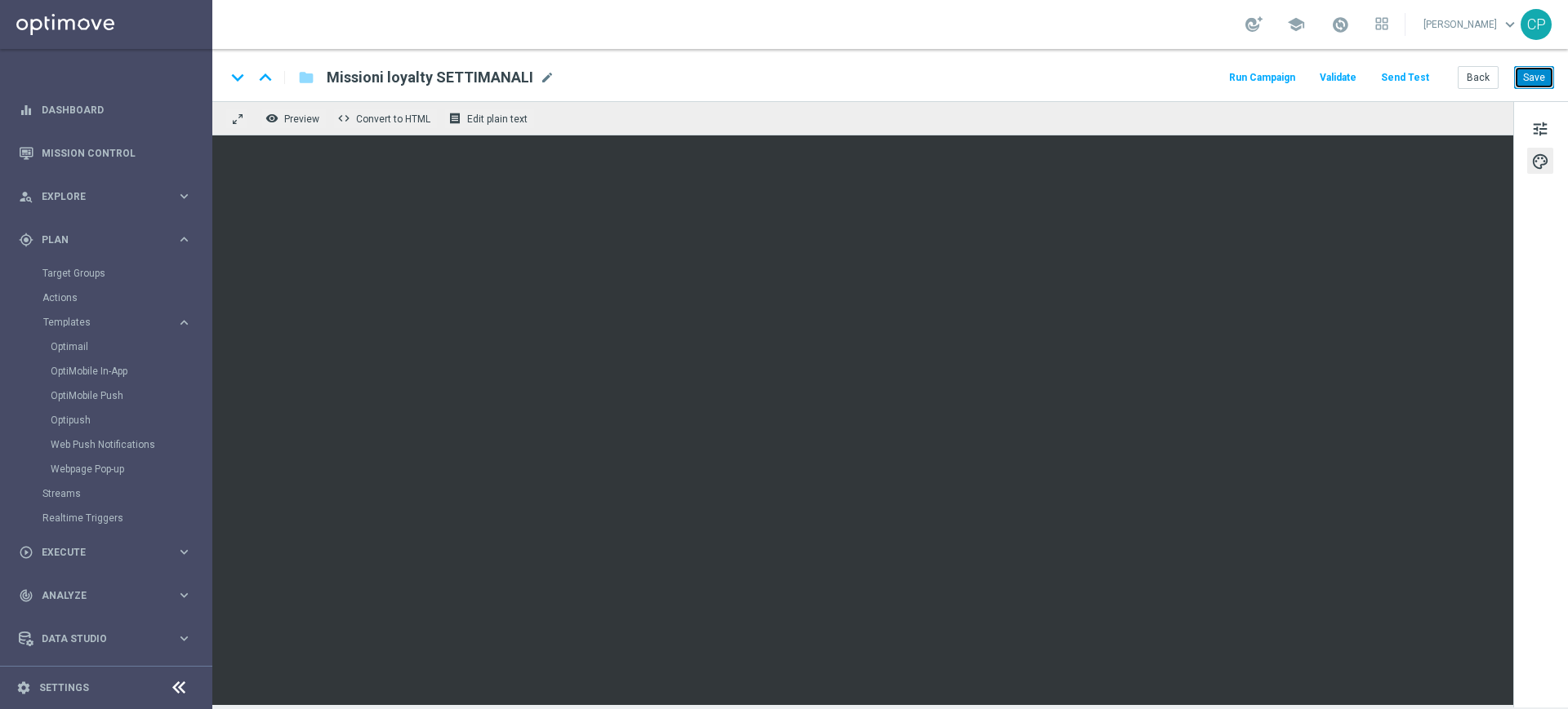
click at [1537, 83] on button "Save" at bounding box center [1534, 77] width 40 height 23
click at [73, 343] on link "Optimail" at bounding box center [109, 346] width 119 height 13
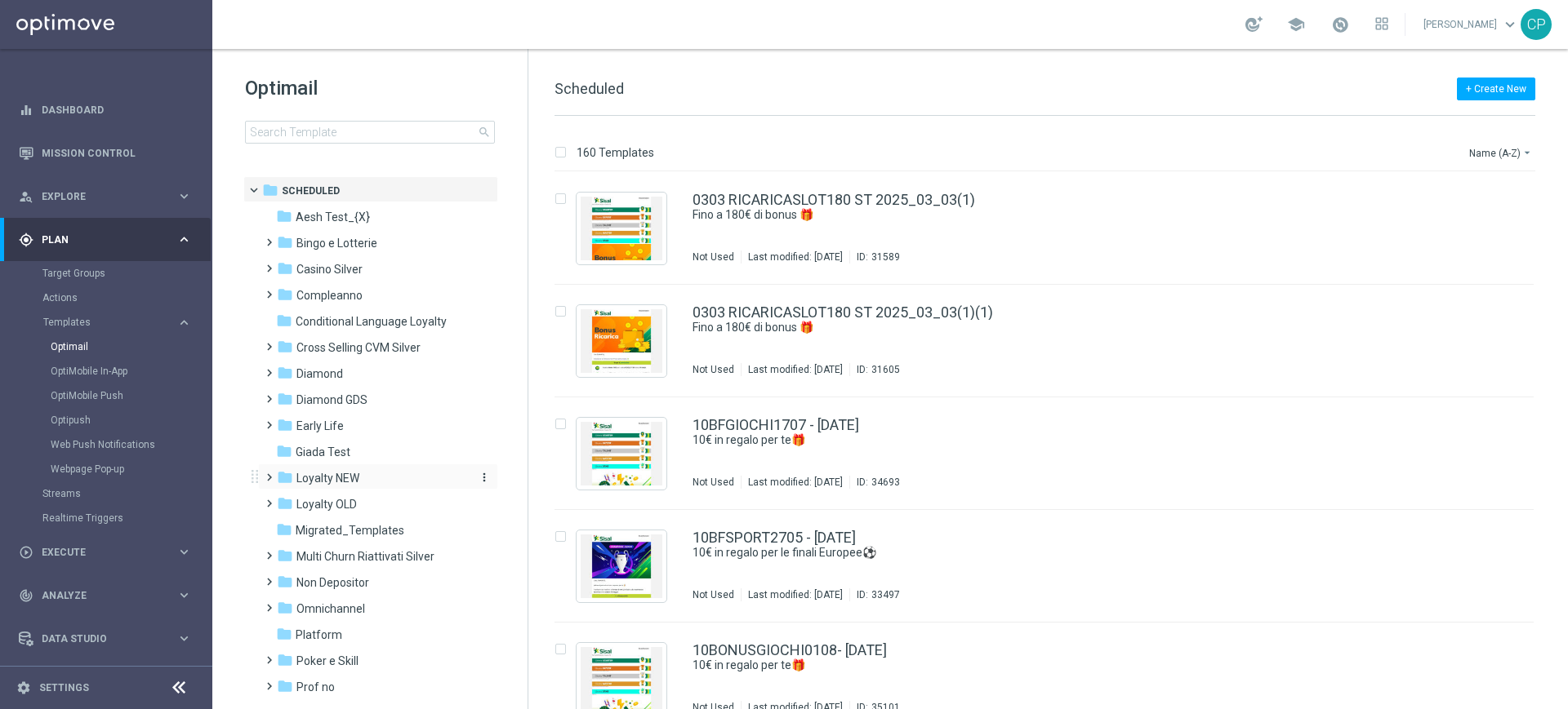
click at [352, 476] on span "Loyalty NEW" at bounding box center [327, 478] width 63 height 15
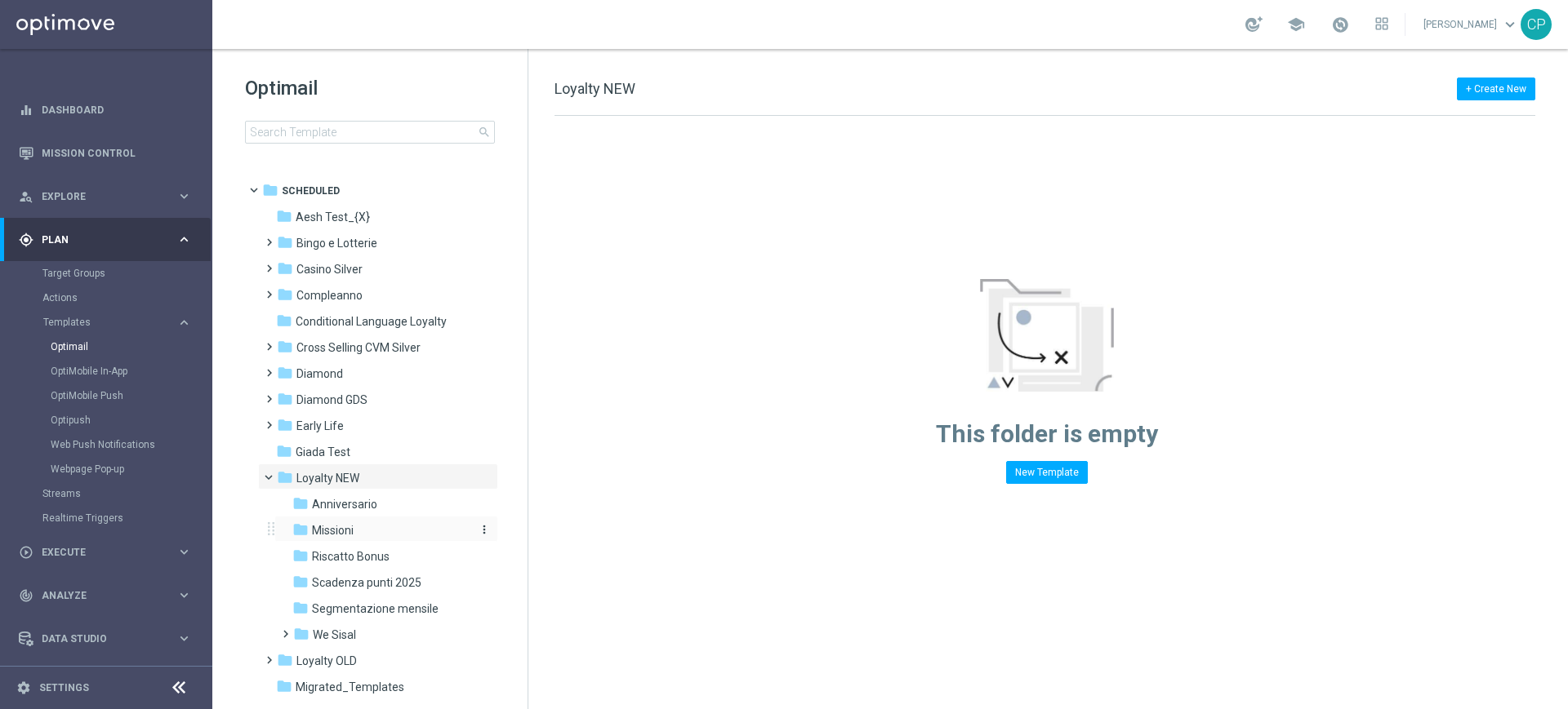
click at [333, 533] on span "Missioni" at bounding box center [333, 530] width 42 height 15
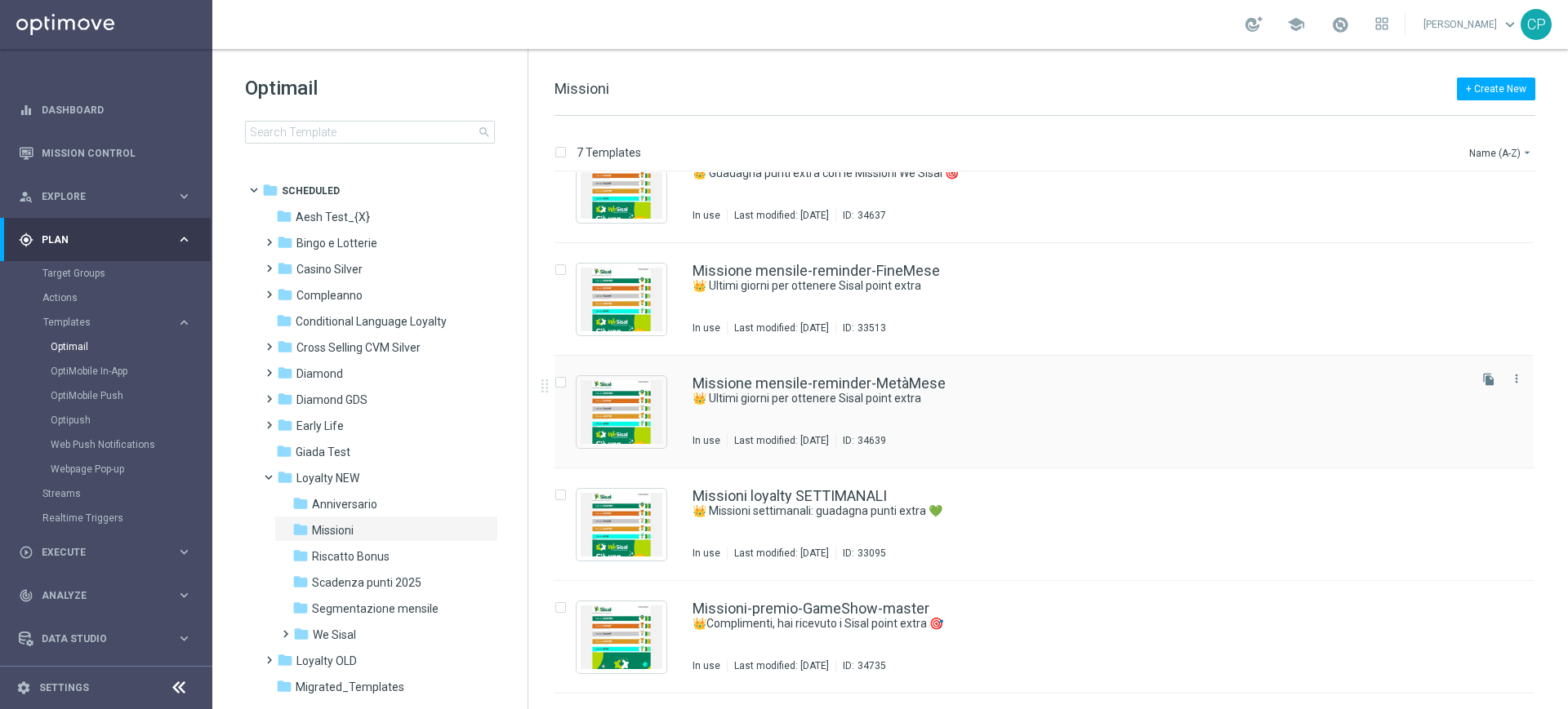
scroll to position [46, 0]
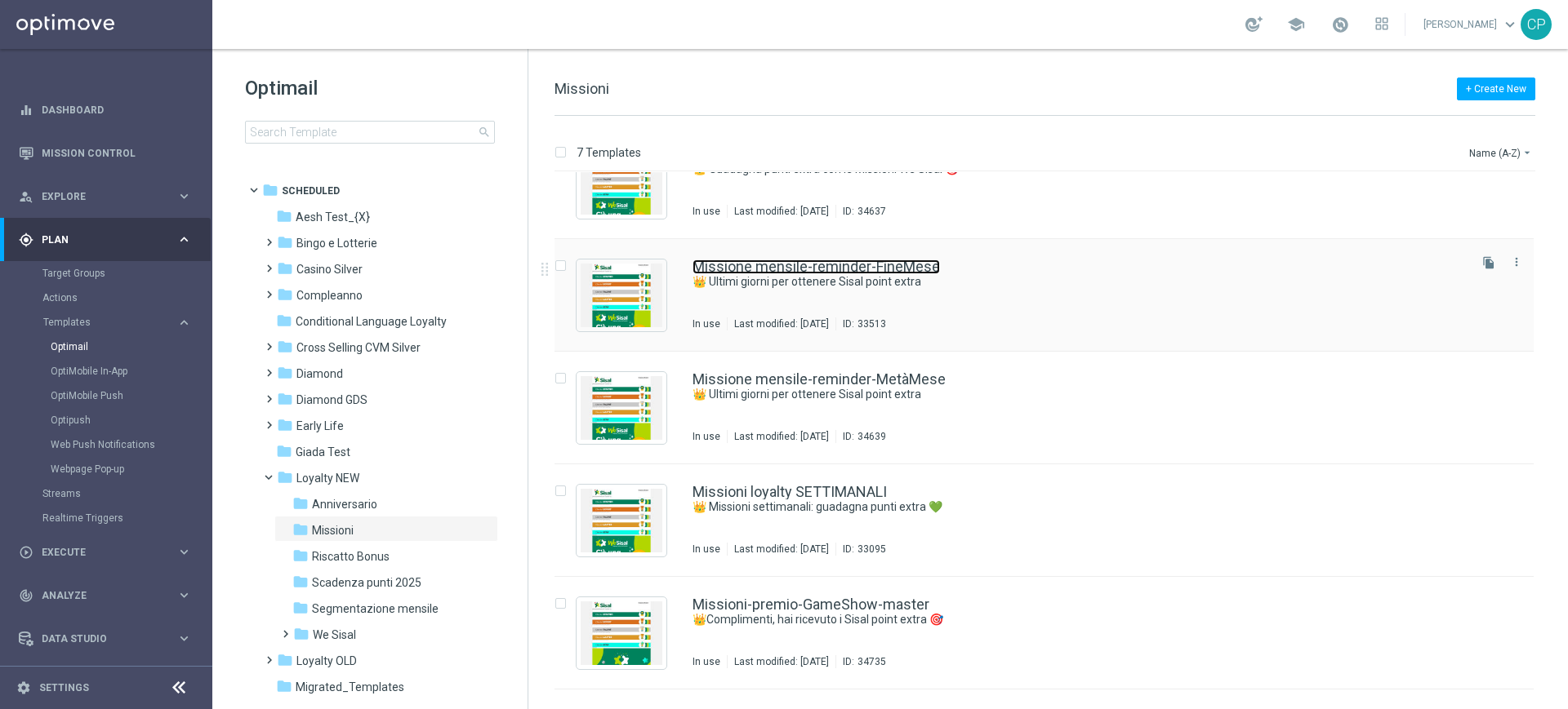
click at [900, 259] on link "Missione mensile-reminder-FineMese" at bounding box center [816, 266] width 247 height 15
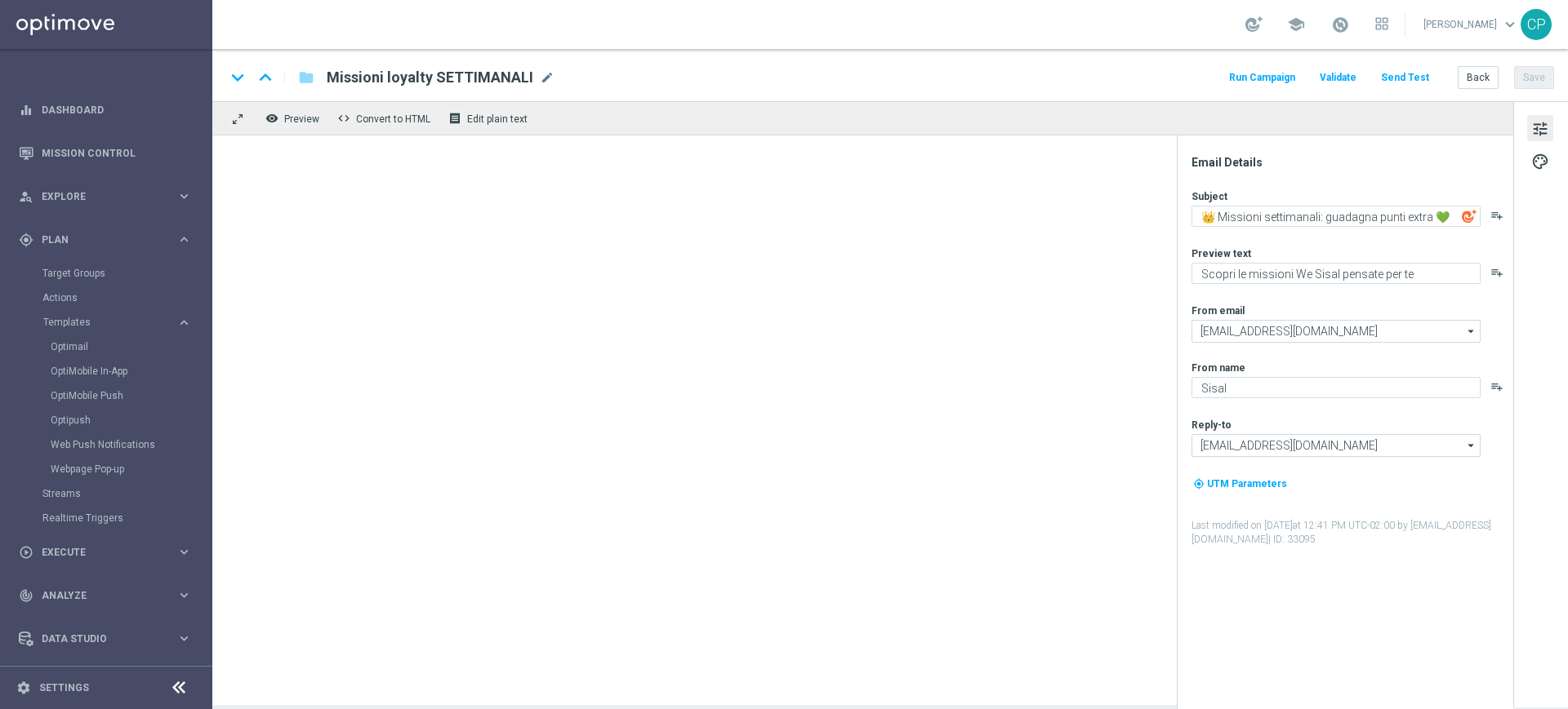
type textarea "👑 Ultimi giorni per ottenere Sisal point extra"
type textarea "Tic-tac ⌚ le Missioni We Sisal ti aspettano"
